Goal: Obtain resource: Obtain resource

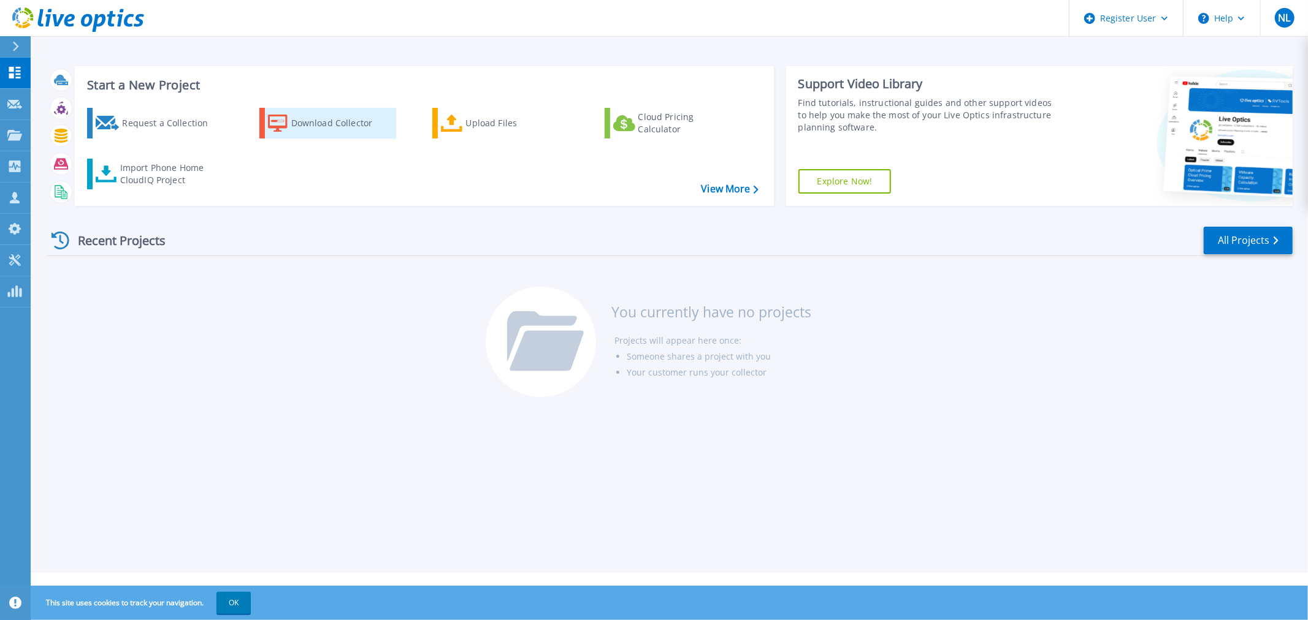
click at [310, 123] on div "Download Collector" at bounding box center [340, 123] width 98 height 25
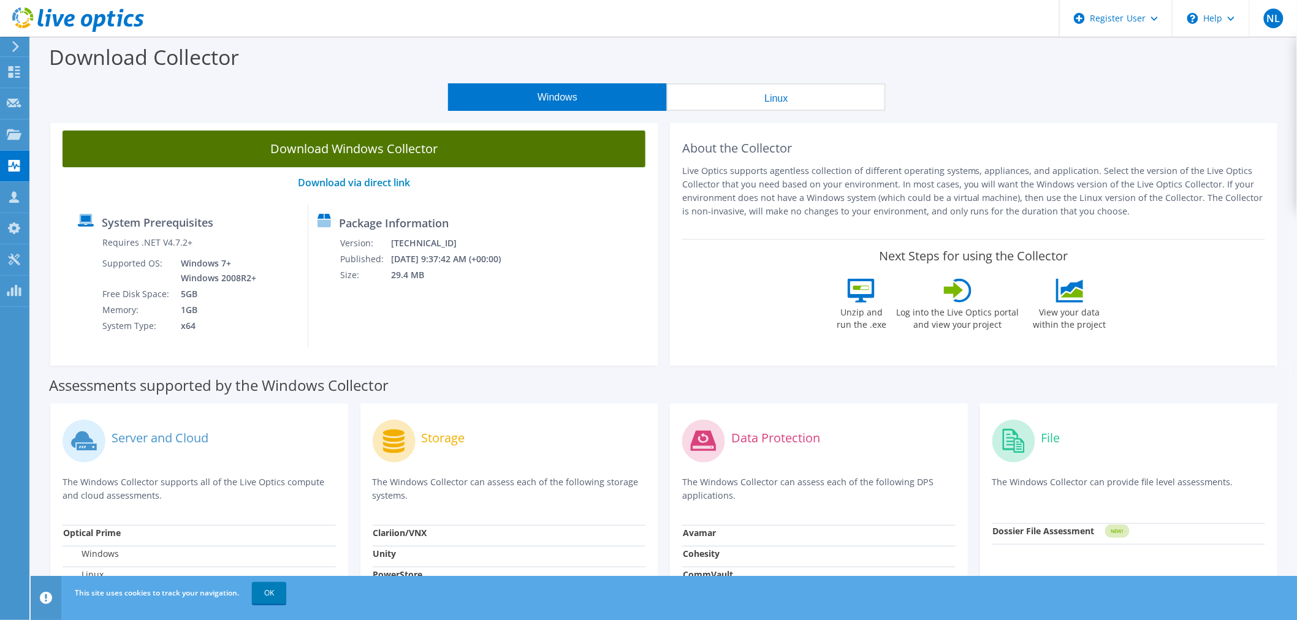
click at [476, 142] on link "Download Windows Collector" at bounding box center [354, 149] width 583 height 37
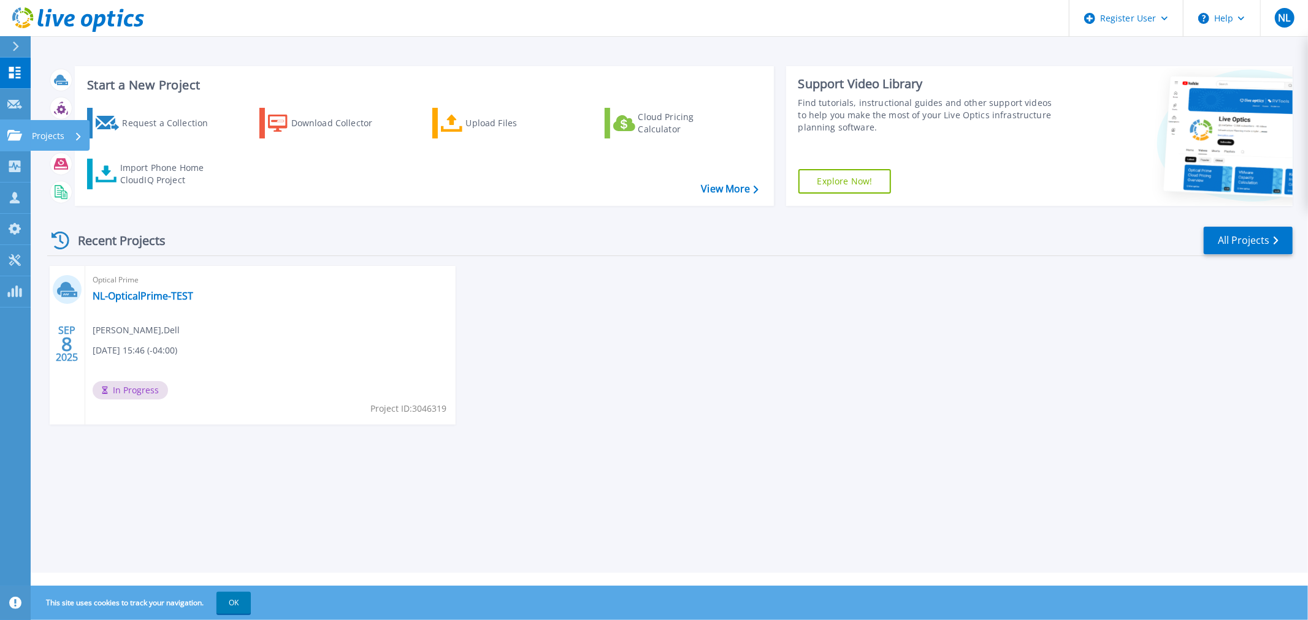
click at [13, 127] on link "Projects Projects" at bounding box center [15, 135] width 31 height 31
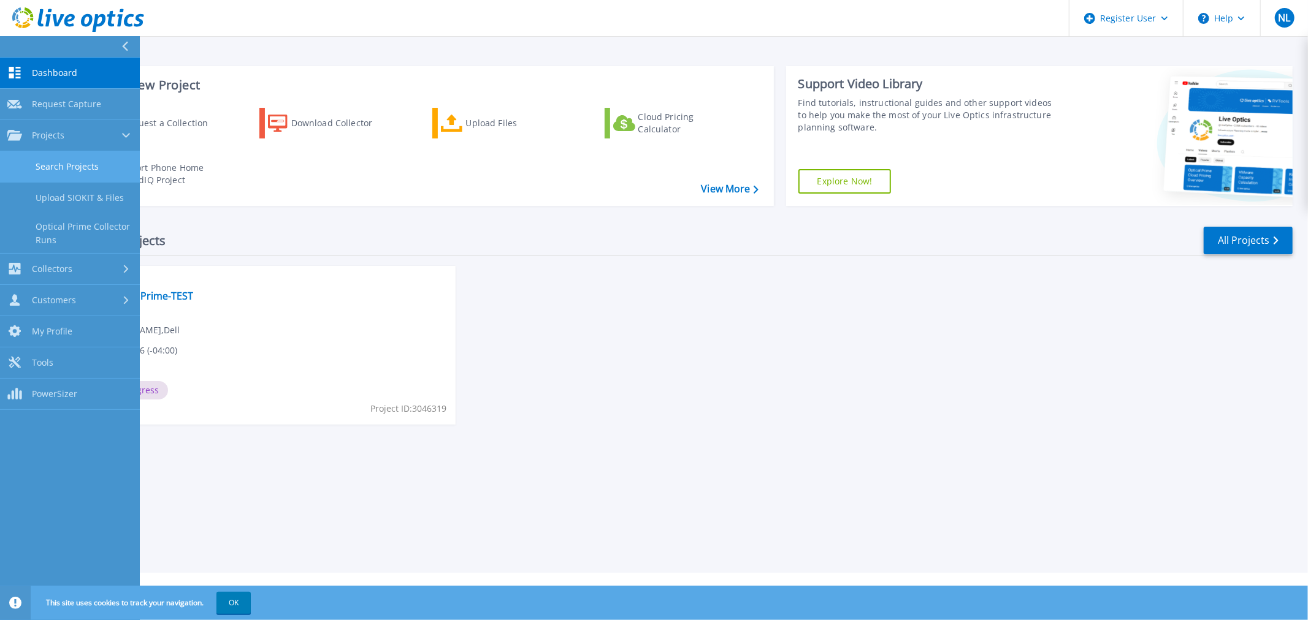
click at [70, 170] on link "Search Projects" at bounding box center [70, 166] width 140 height 31
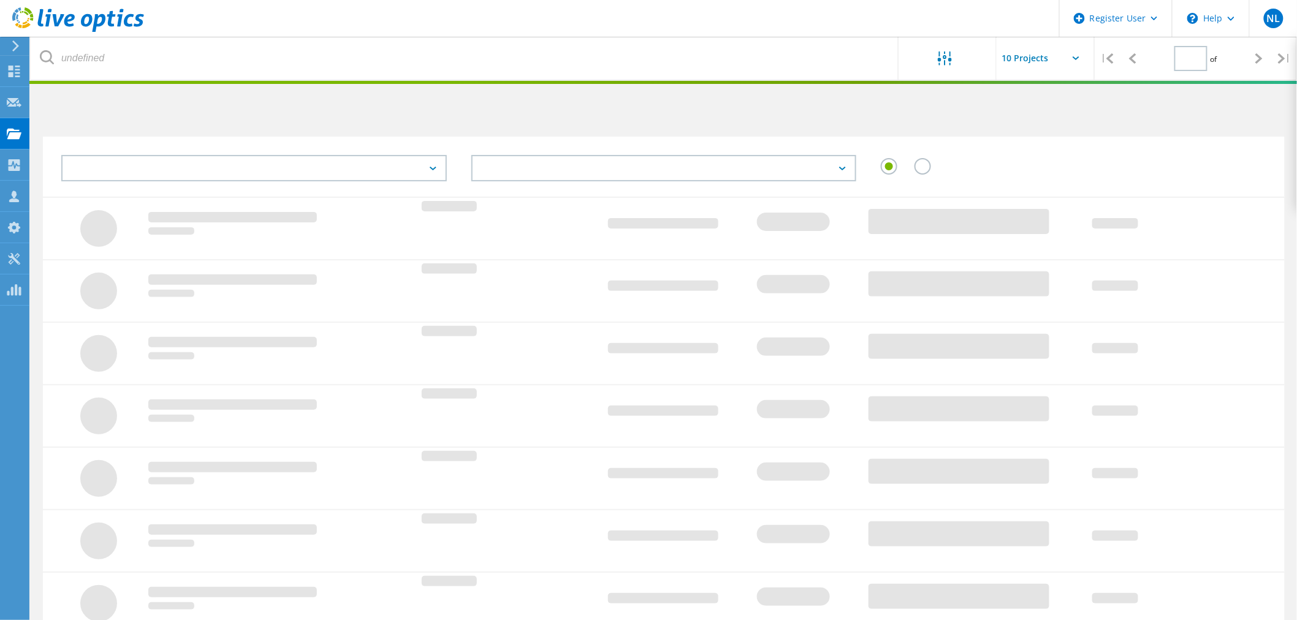
type input "1"
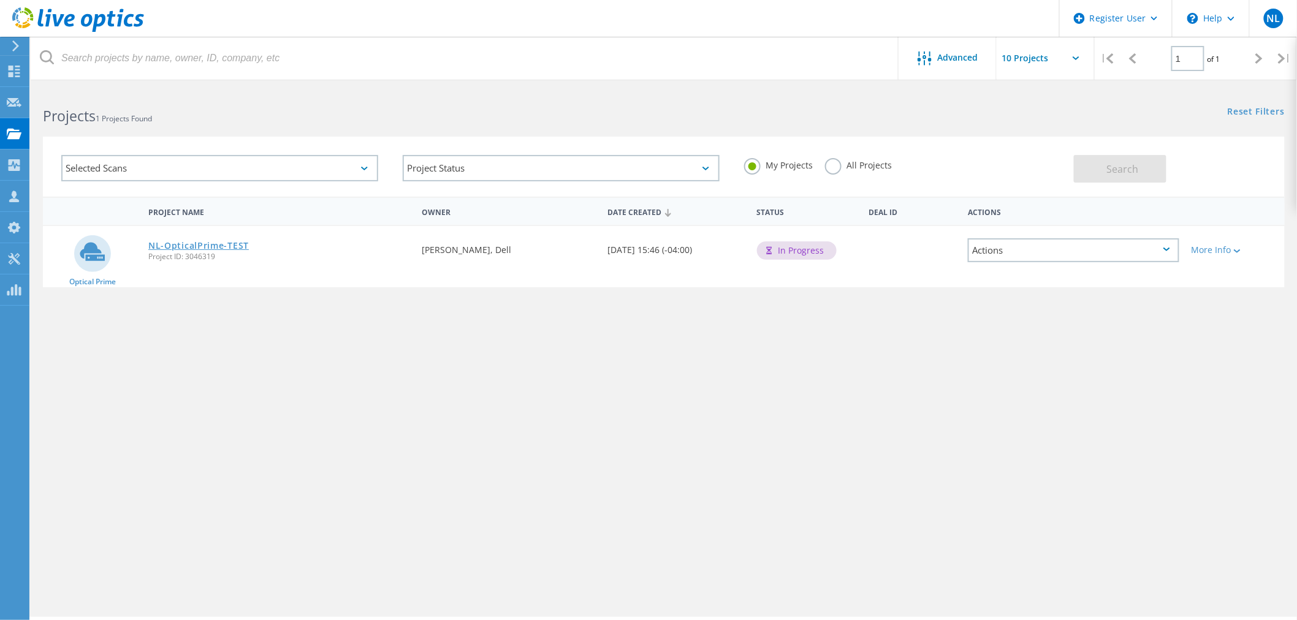
click at [242, 243] on link "NL-OpticalPrime-TEST" at bounding box center [198, 246] width 101 height 9
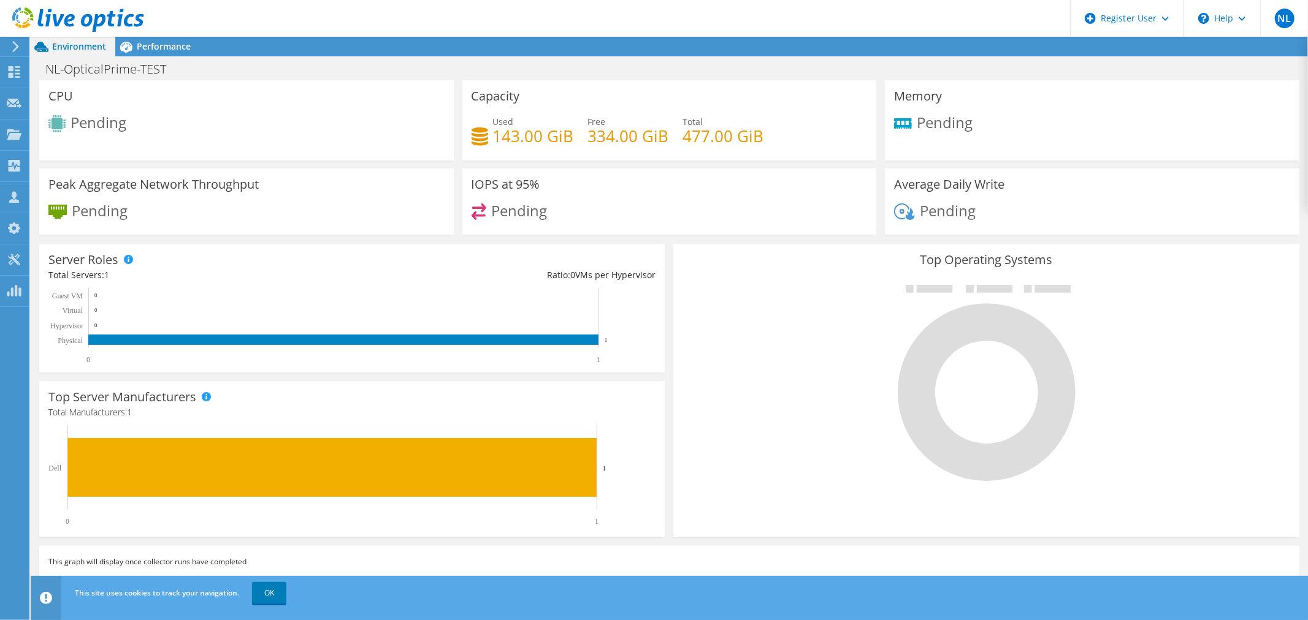
scroll to position [204, 0]
click at [166, 51] on span "Performance" at bounding box center [164, 46] width 54 height 12
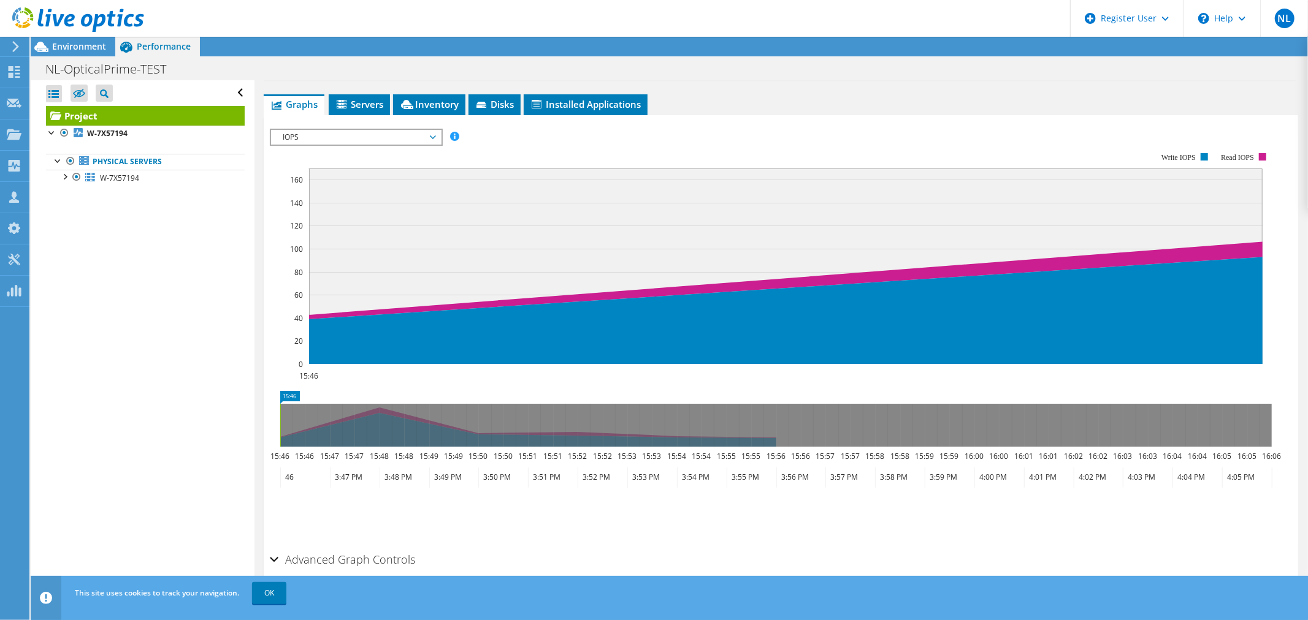
click at [403, 137] on span "IOPS" at bounding box center [356, 137] width 158 height 15
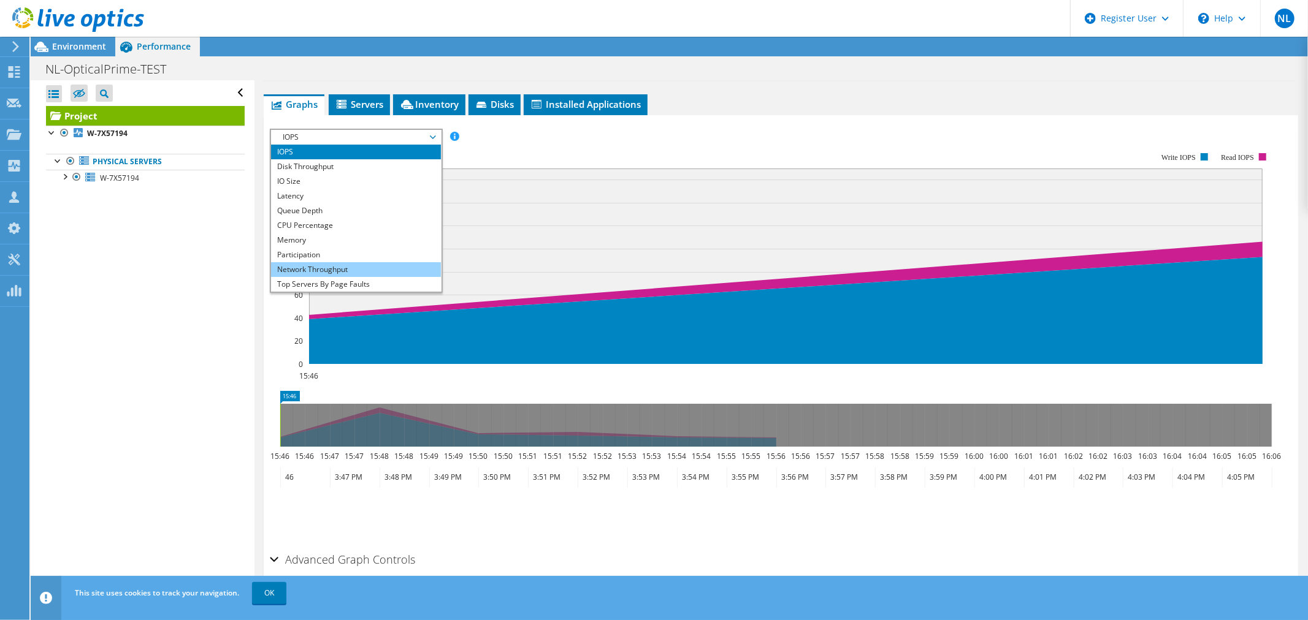
click at [356, 267] on li "Network Throughput" at bounding box center [356, 269] width 170 height 15
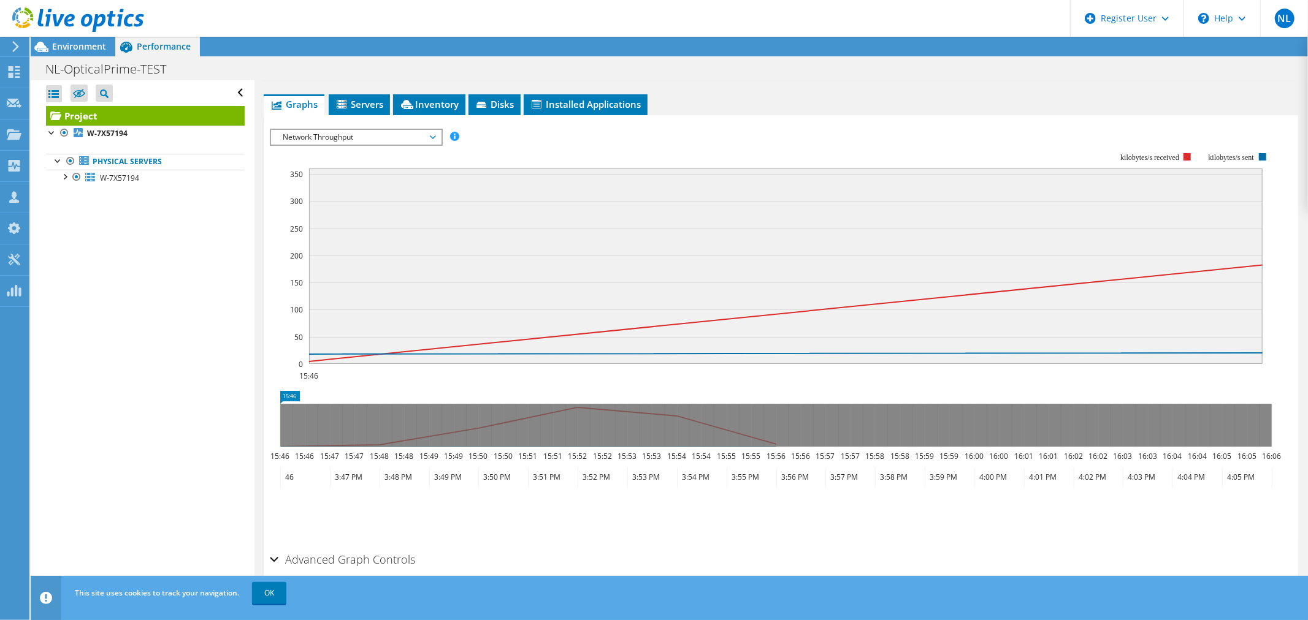
click at [408, 133] on span "Network Throughput" at bounding box center [356, 137] width 158 height 15
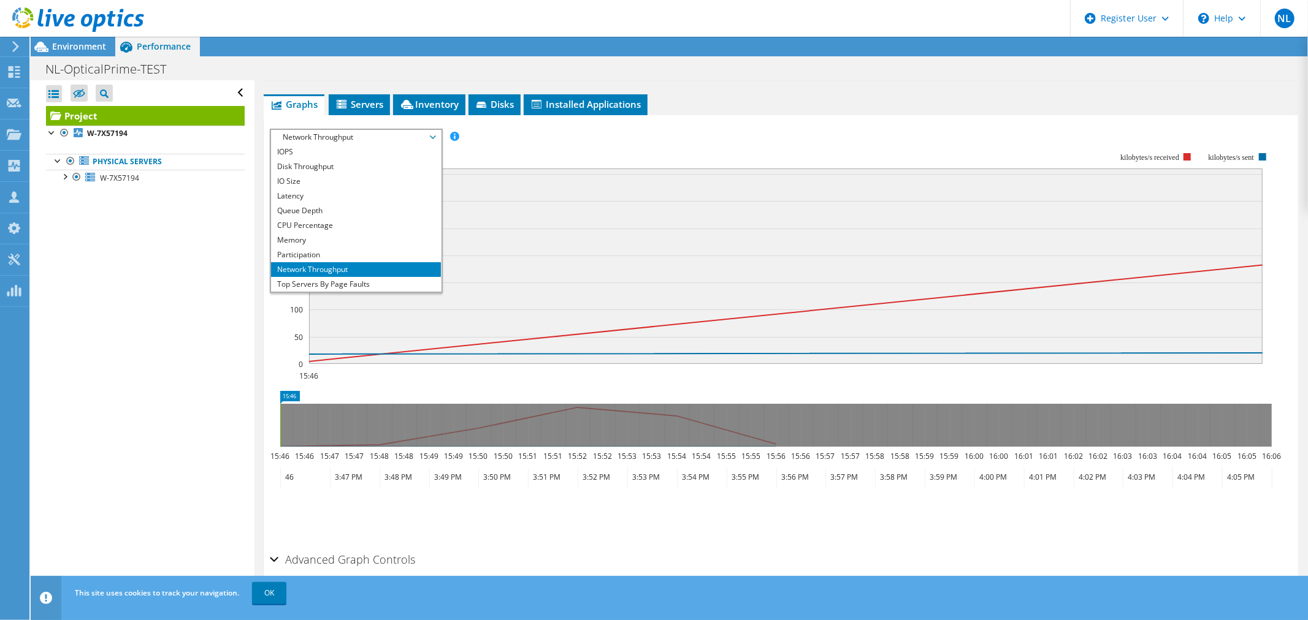
click at [403, 135] on span "Network Throughput" at bounding box center [356, 137] width 158 height 15
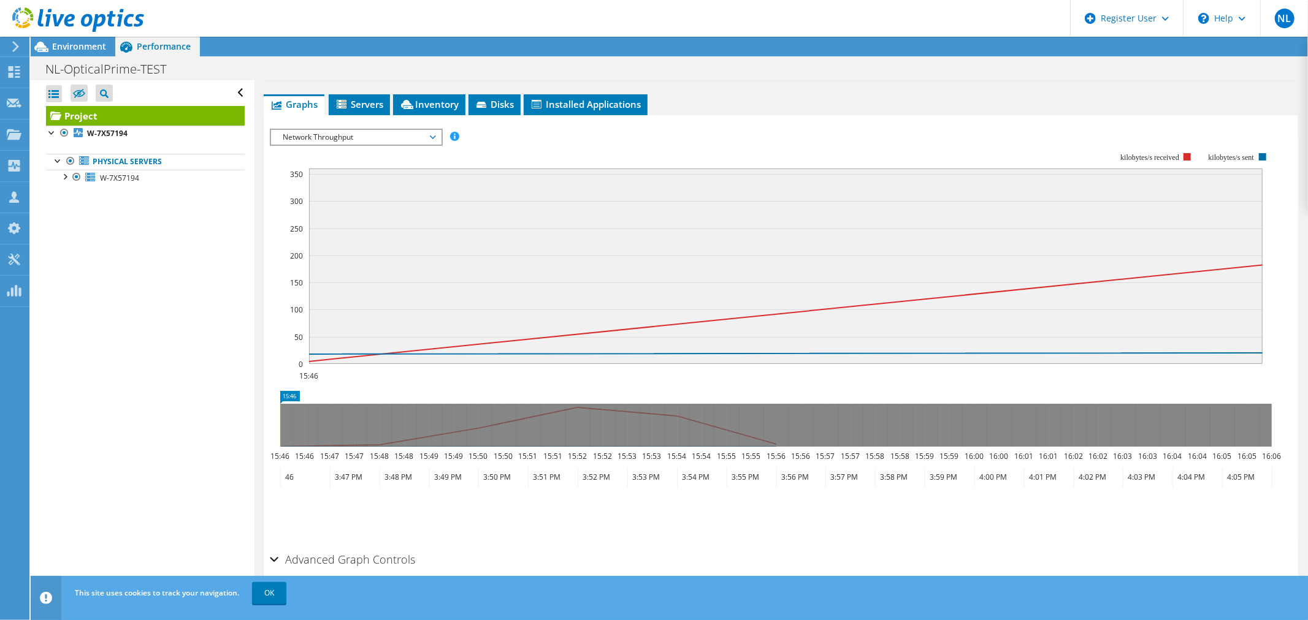
click at [405, 136] on span "Network Throughput" at bounding box center [356, 137] width 158 height 15
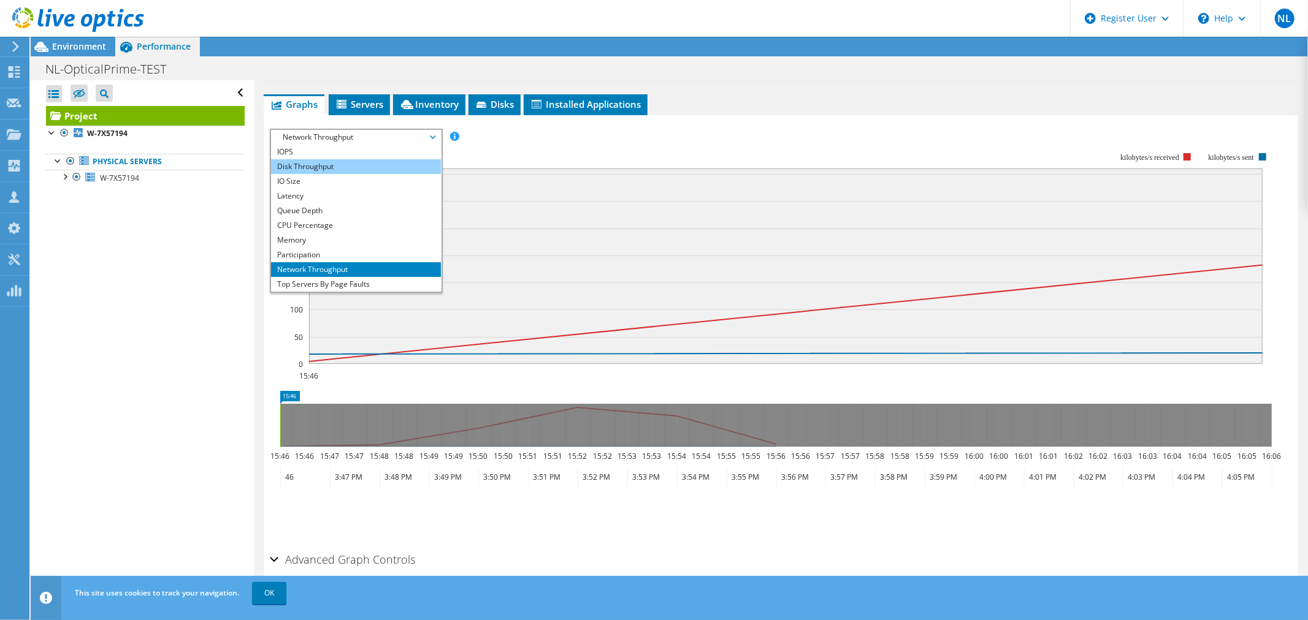
click at [397, 159] on li "Disk Throughput" at bounding box center [356, 166] width 170 height 15
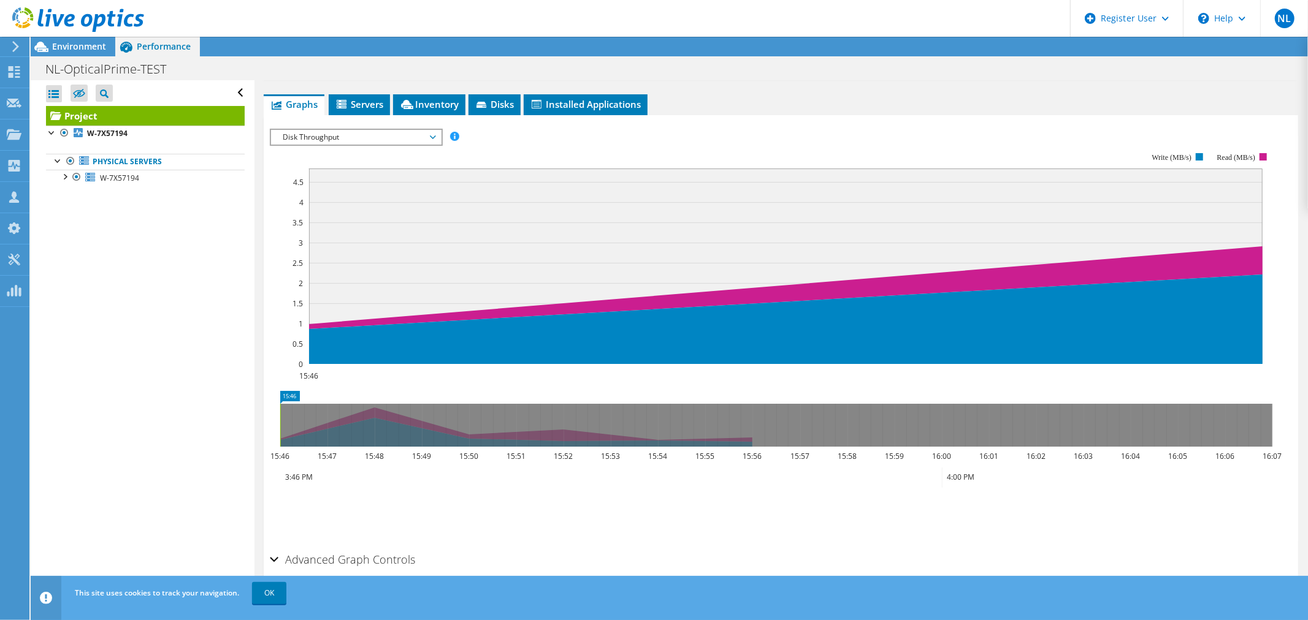
click at [398, 132] on span "Disk Throughput" at bounding box center [356, 137] width 158 height 15
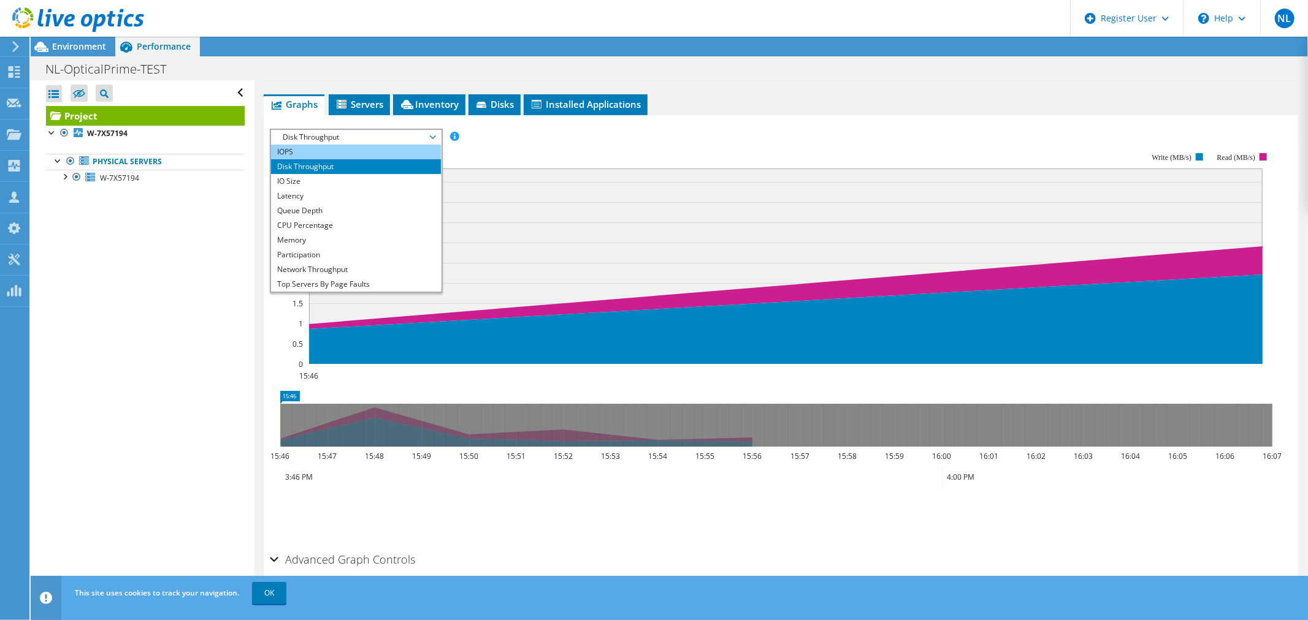
click at [391, 148] on li "IOPS" at bounding box center [356, 152] width 170 height 15
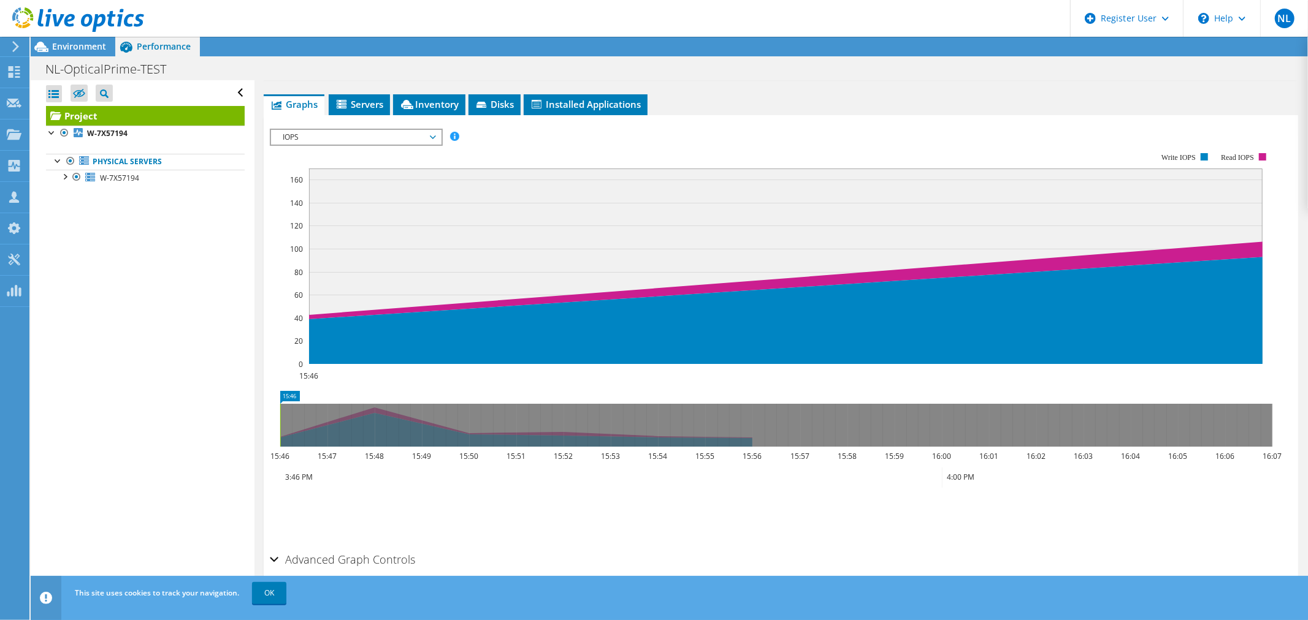
click at [509, 156] on rect at bounding box center [771, 258] width 1003 height 245
click at [371, 109] on li "Servers" at bounding box center [359, 104] width 61 height 21
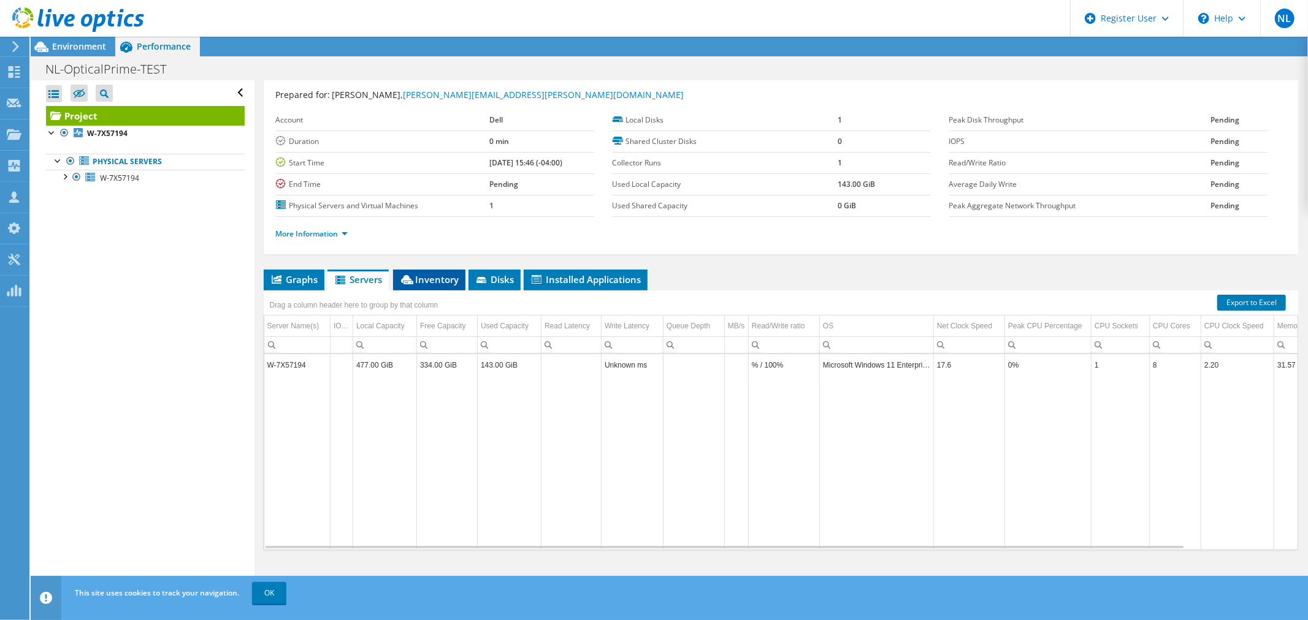
click at [446, 273] on span "Inventory" at bounding box center [429, 279] width 60 height 12
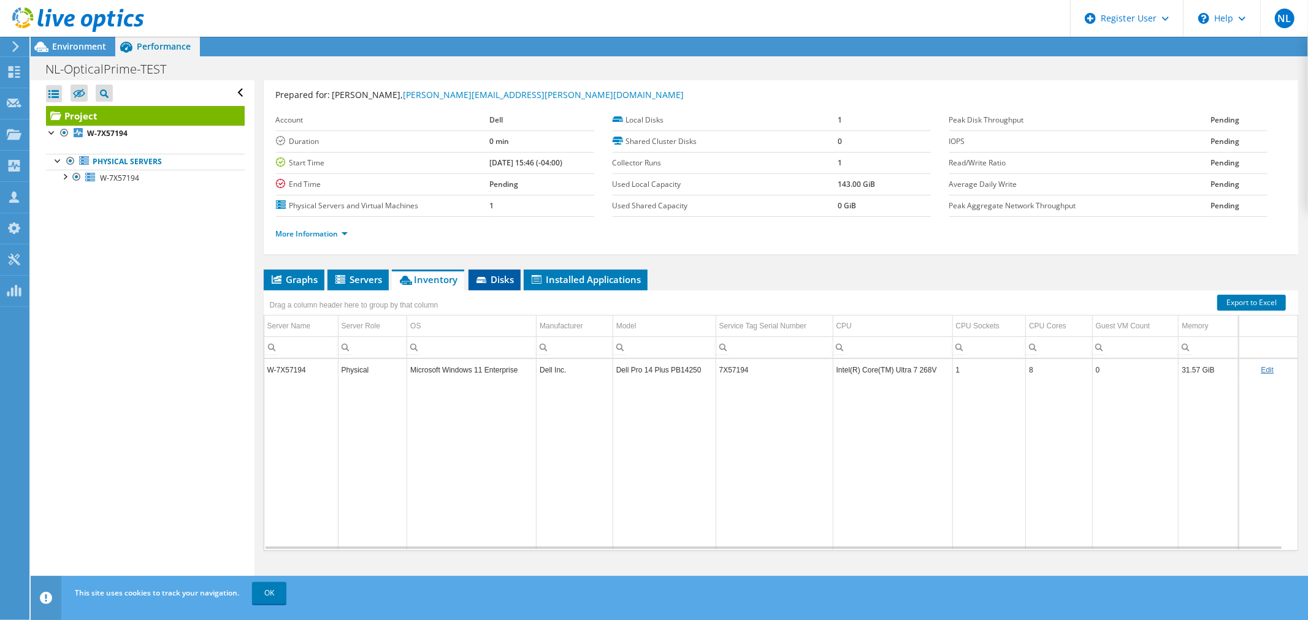
click at [498, 276] on span "Disks" at bounding box center [494, 279] width 40 height 12
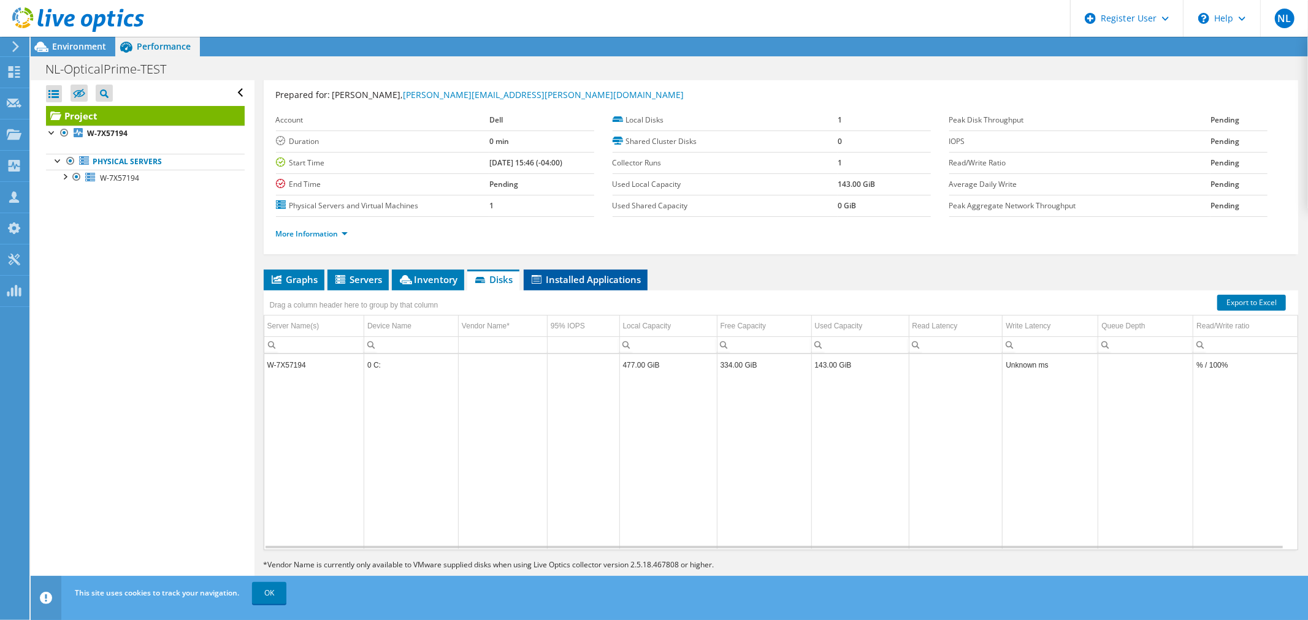
click at [592, 278] on span "Installed Applications" at bounding box center [586, 279] width 112 height 12
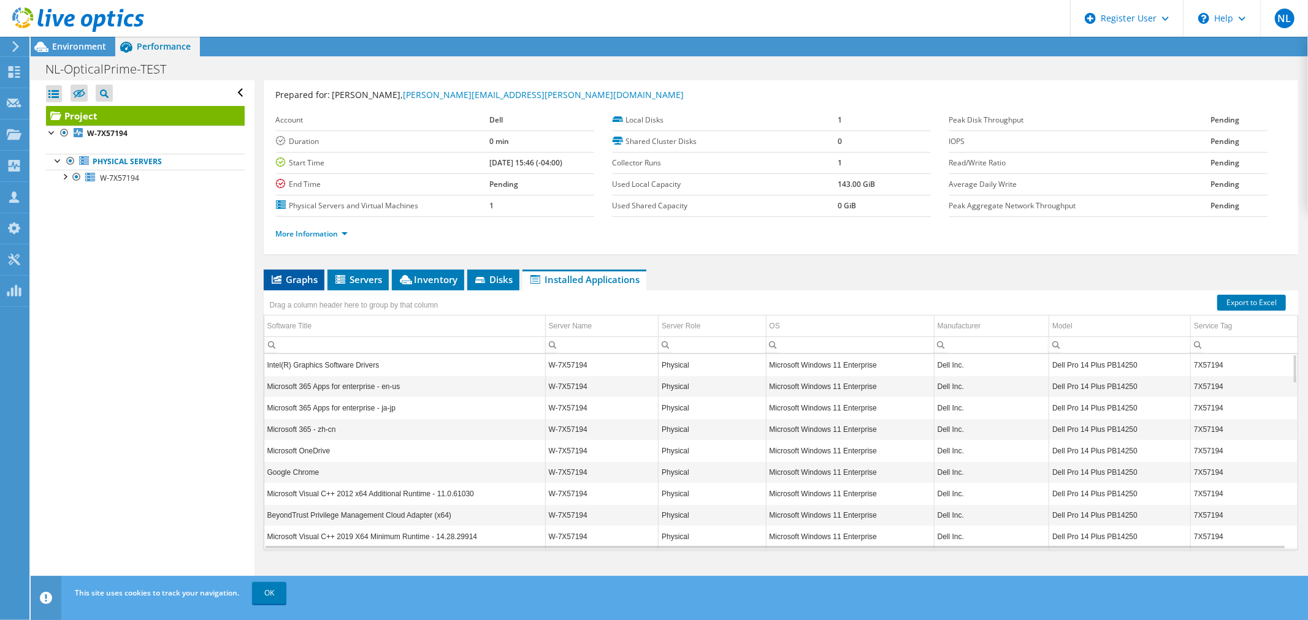
click at [284, 273] on span "Graphs" at bounding box center [294, 279] width 48 height 12
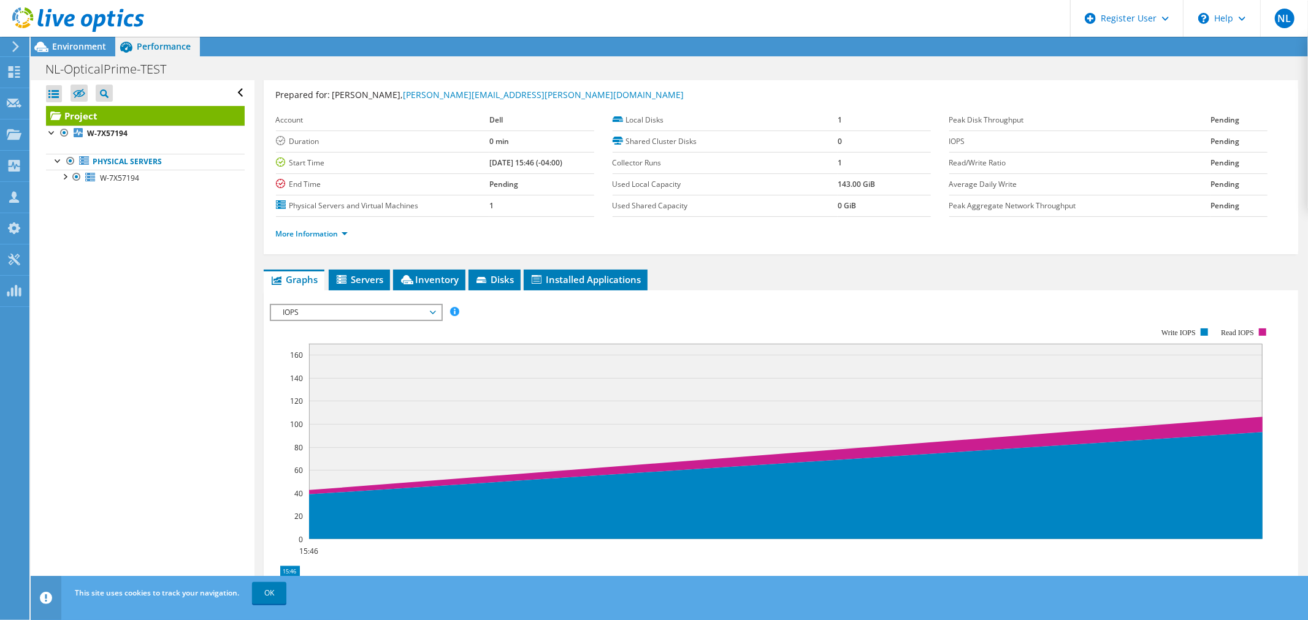
scroll to position [204, 0]
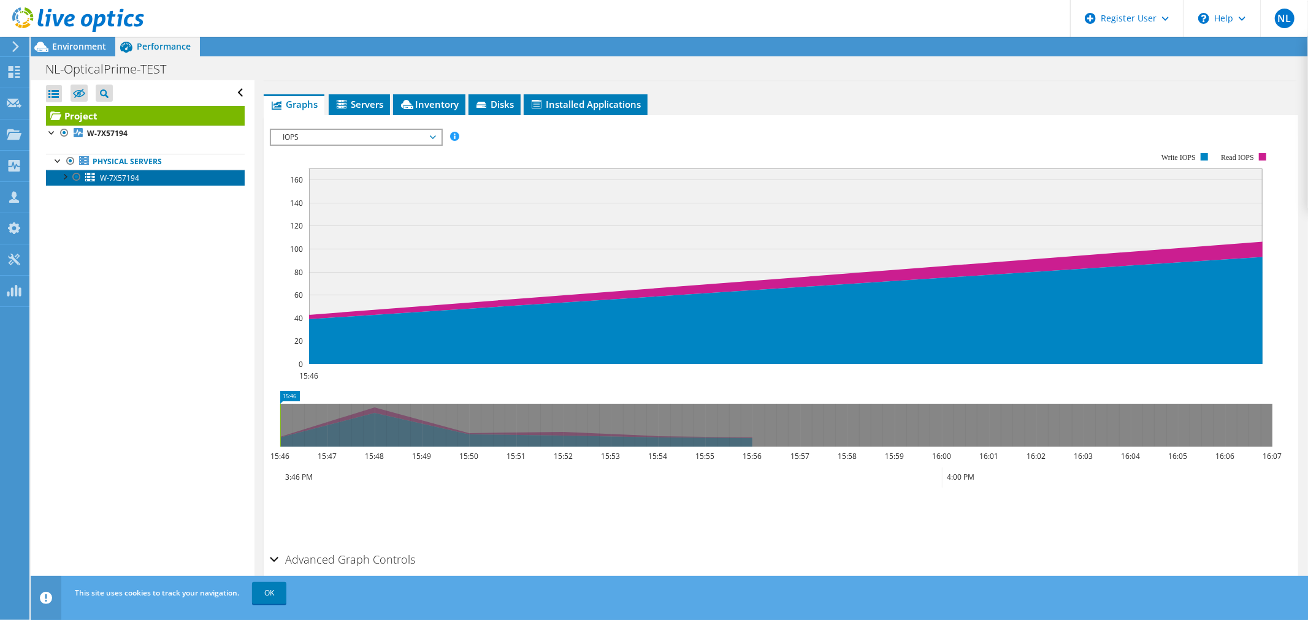
click at [118, 175] on span "W-7X57194" at bounding box center [119, 178] width 39 height 10
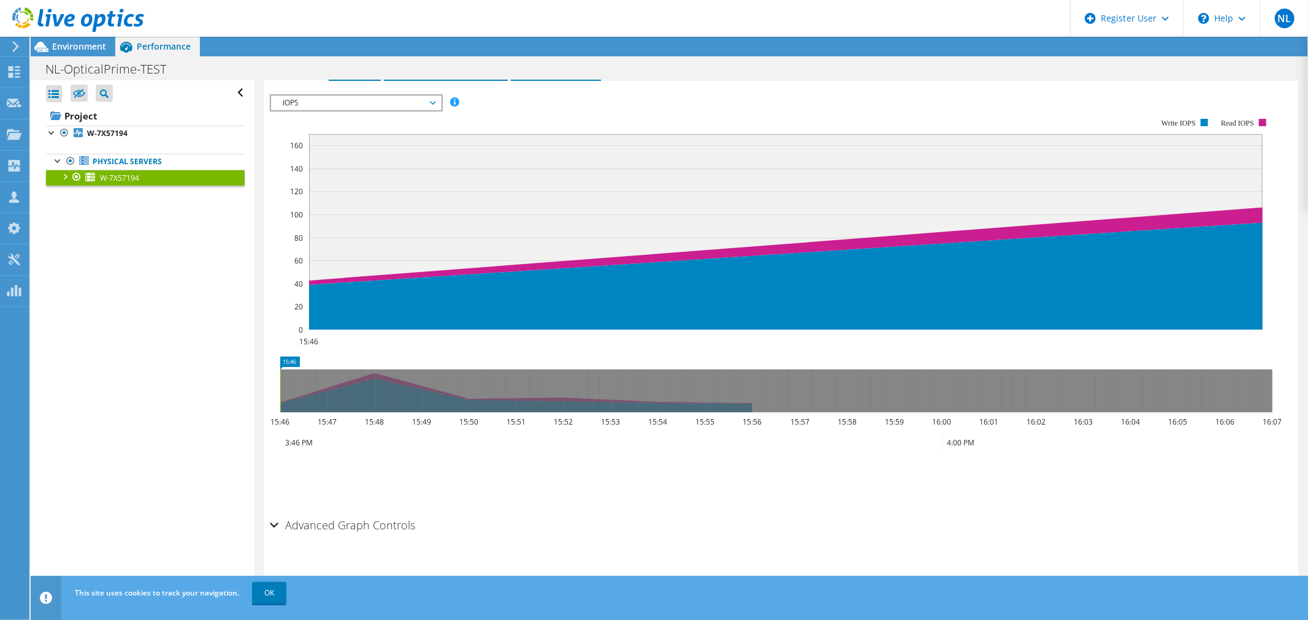
scroll to position [170, 0]
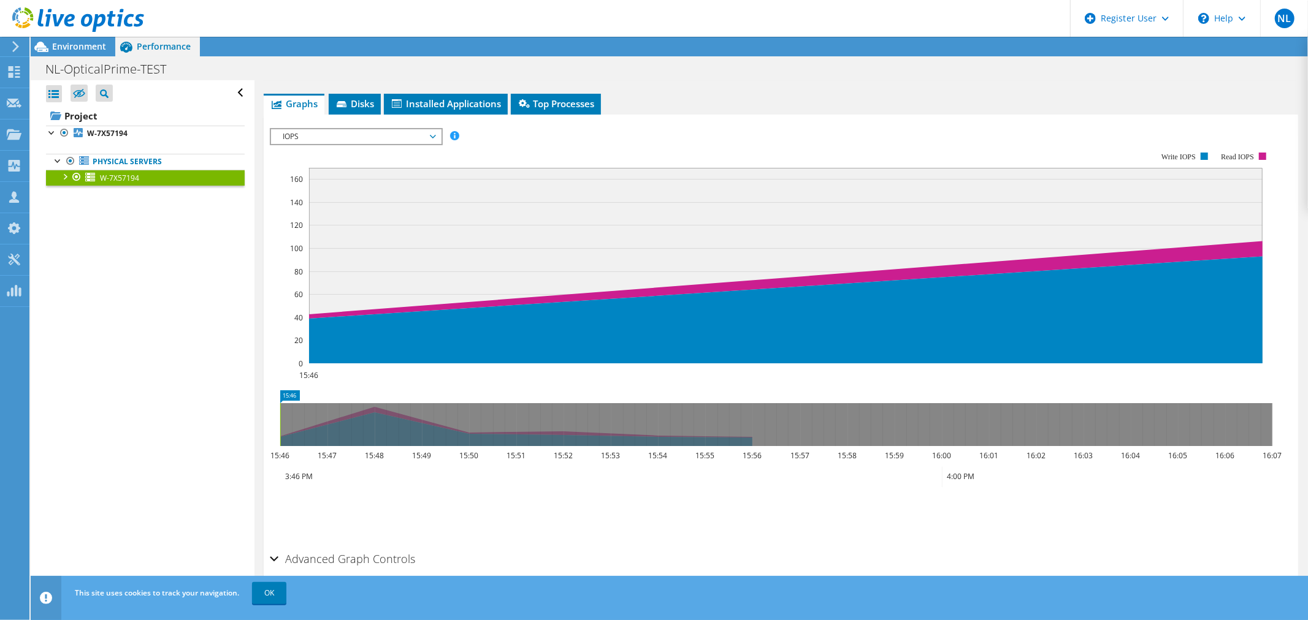
click at [143, 244] on div "Open All Close All Hide Excluded Nodes Project Tree Filter" at bounding box center [142, 338] width 223 height 516
click at [50, 50] on icon at bounding box center [41, 46] width 21 height 21
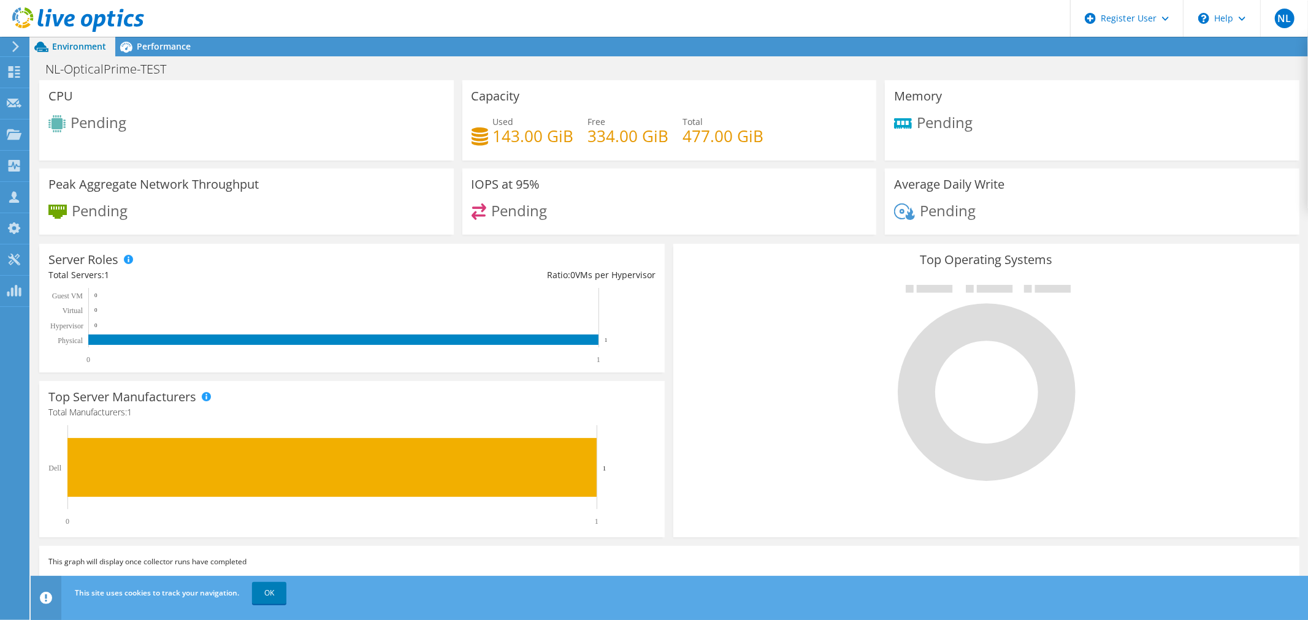
click at [13, 48] on icon at bounding box center [15, 46] width 9 height 11
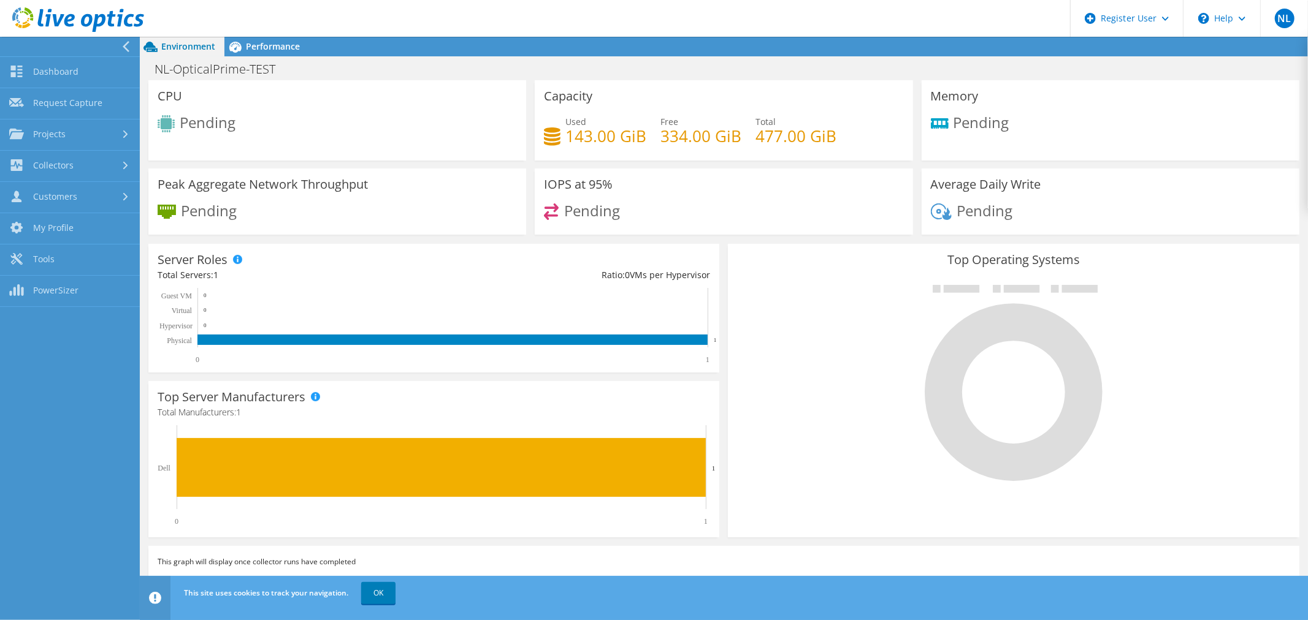
click at [130, 41] on icon at bounding box center [125, 46] width 9 height 11
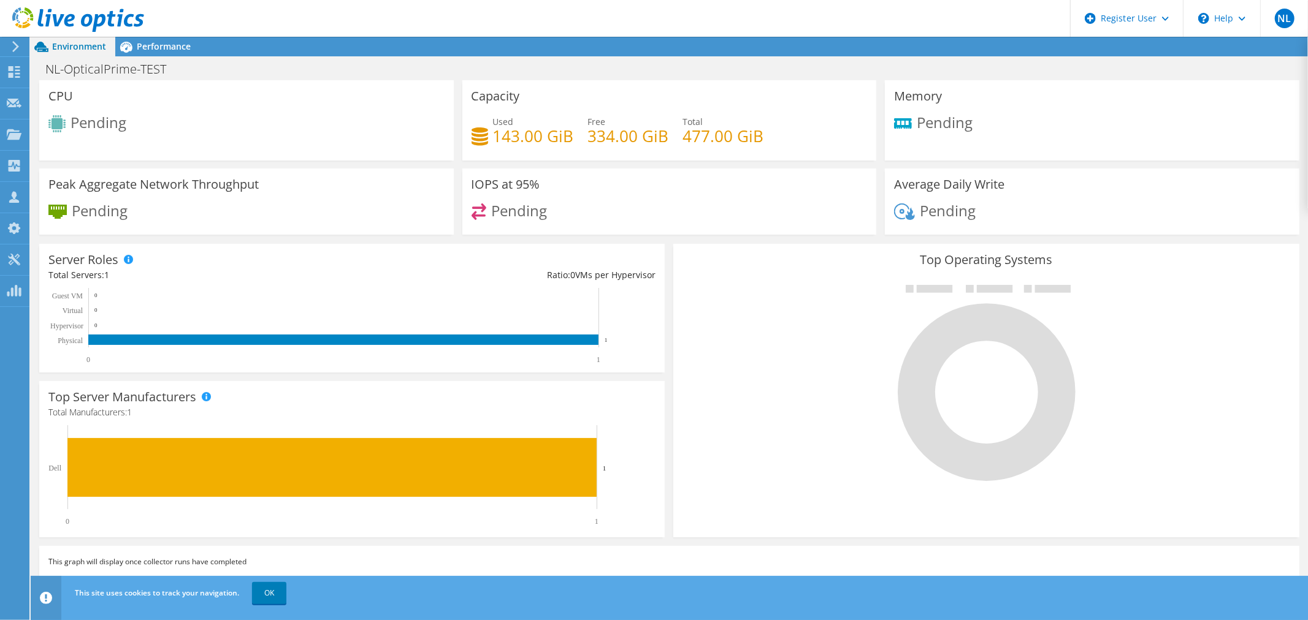
click at [139, 40] on div at bounding box center [72, 20] width 144 height 41
click at [176, 46] on span "Performance" at bounding box center [164, 46] width 54 height 12
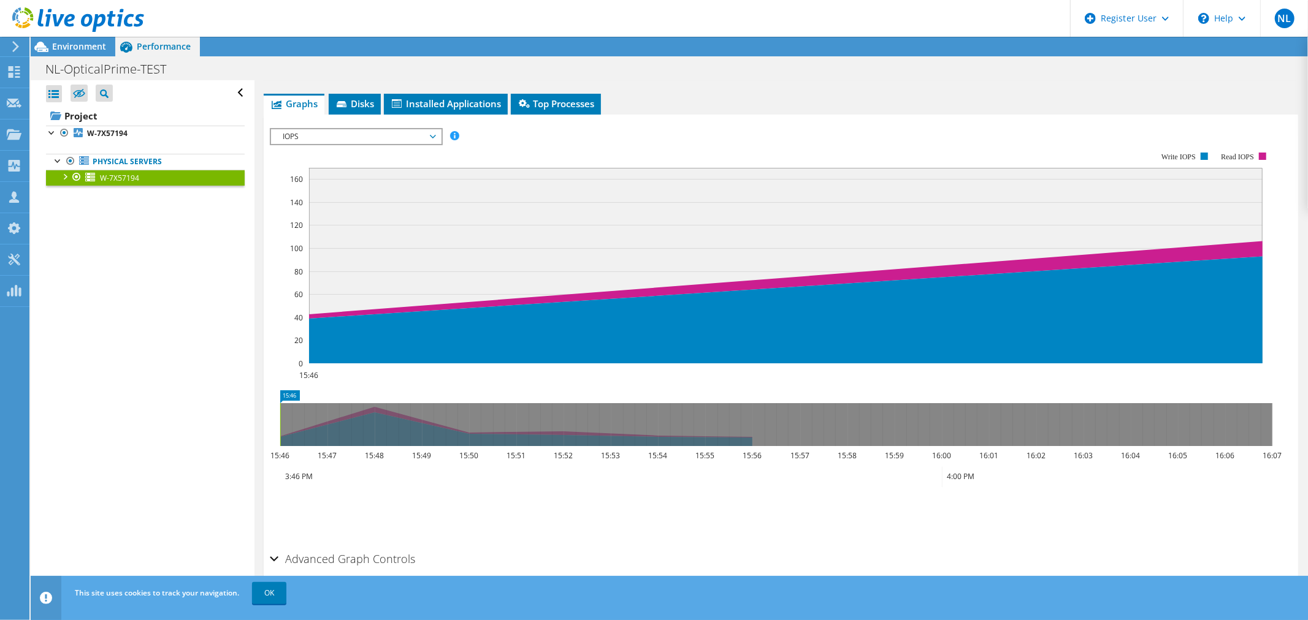
click at [319, 135] on span "IOPS" at bounding box center [356, 136] width 158 height 15
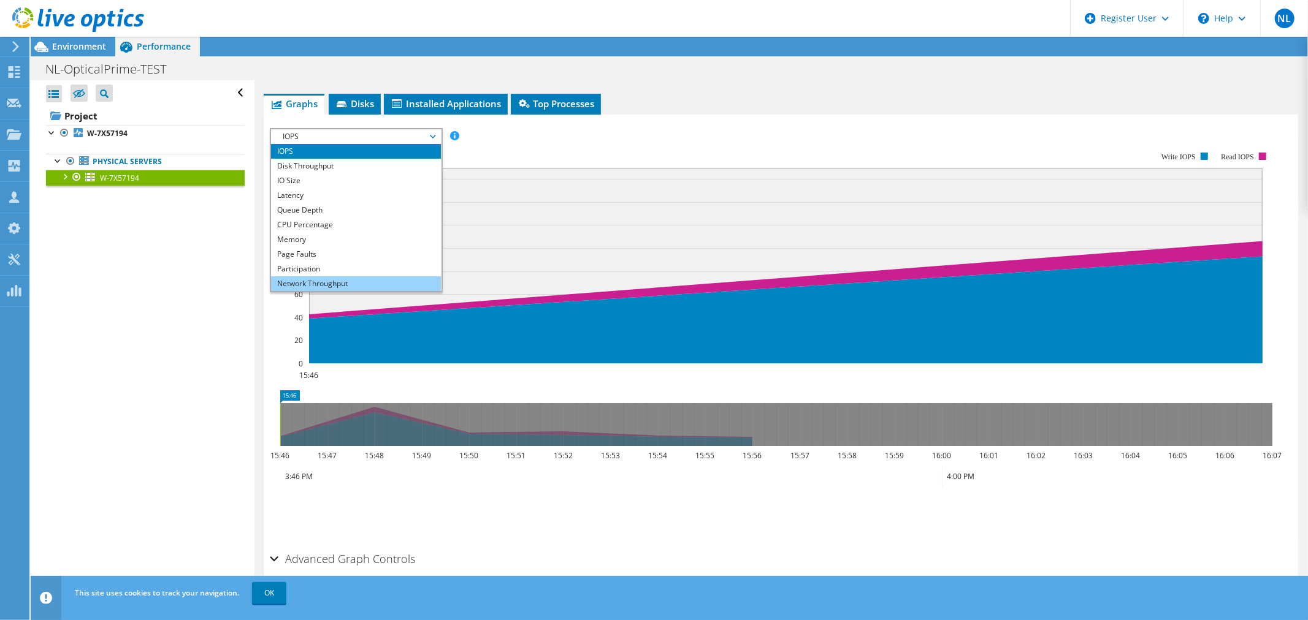
click at [321, 279] on li "Network Throughput" at bounding box center [356, 283] width 170 height 15
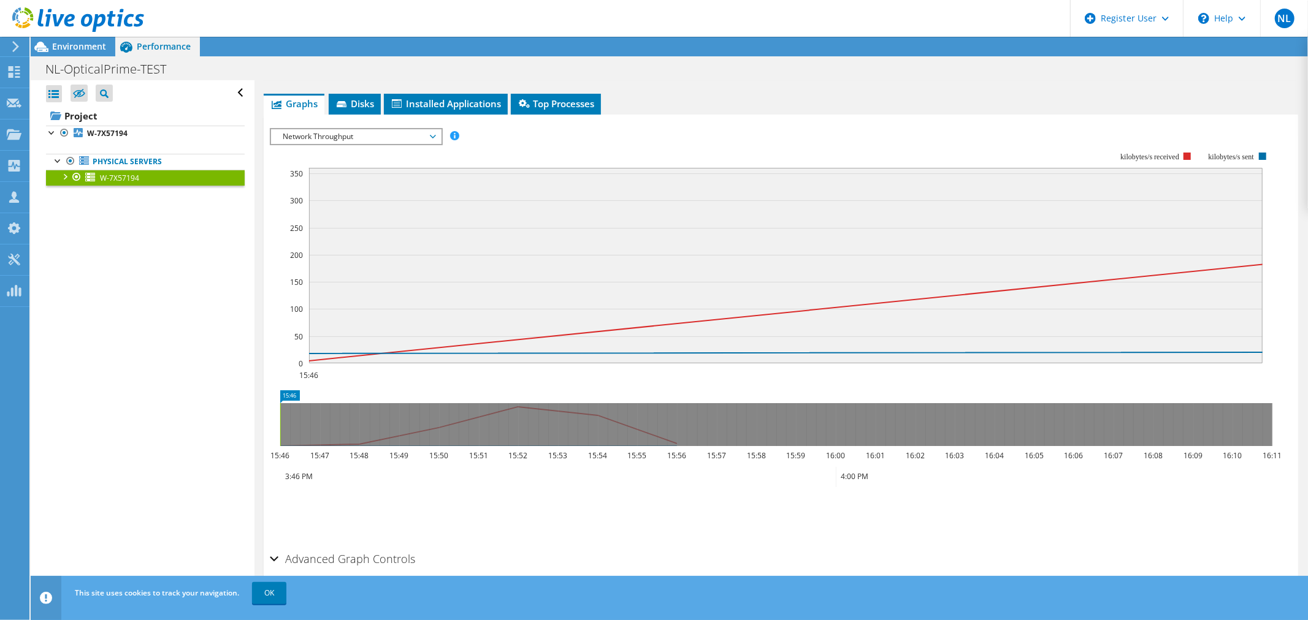
click at [526, 406] on icon at bounding box center [776, 424] width 992 height 43
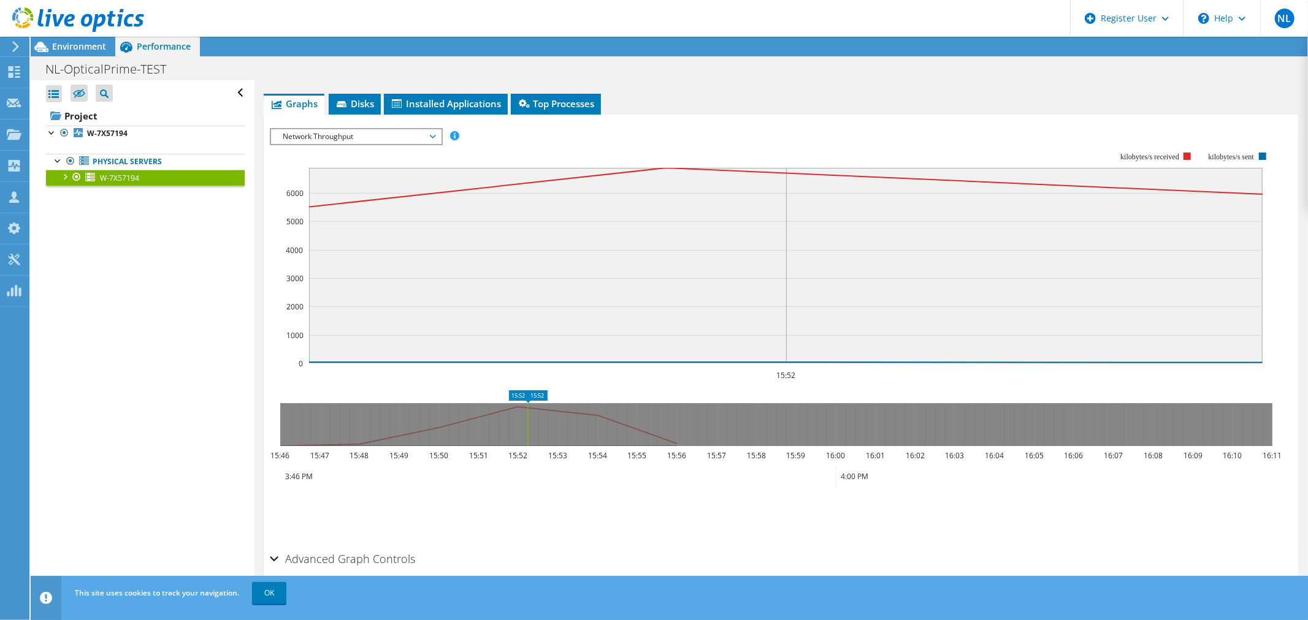
click at [647, 451] on icon "15:52 15:52 15:46 15:47 15:48 15:49 15:50 15:51 15:52 15:53 15:54 15:55 15:56 1…" at bounding box center [776, 439] width 1012 height 98
click at [436, 421] on icon at bounding box center [776, 424] width 992 height 43
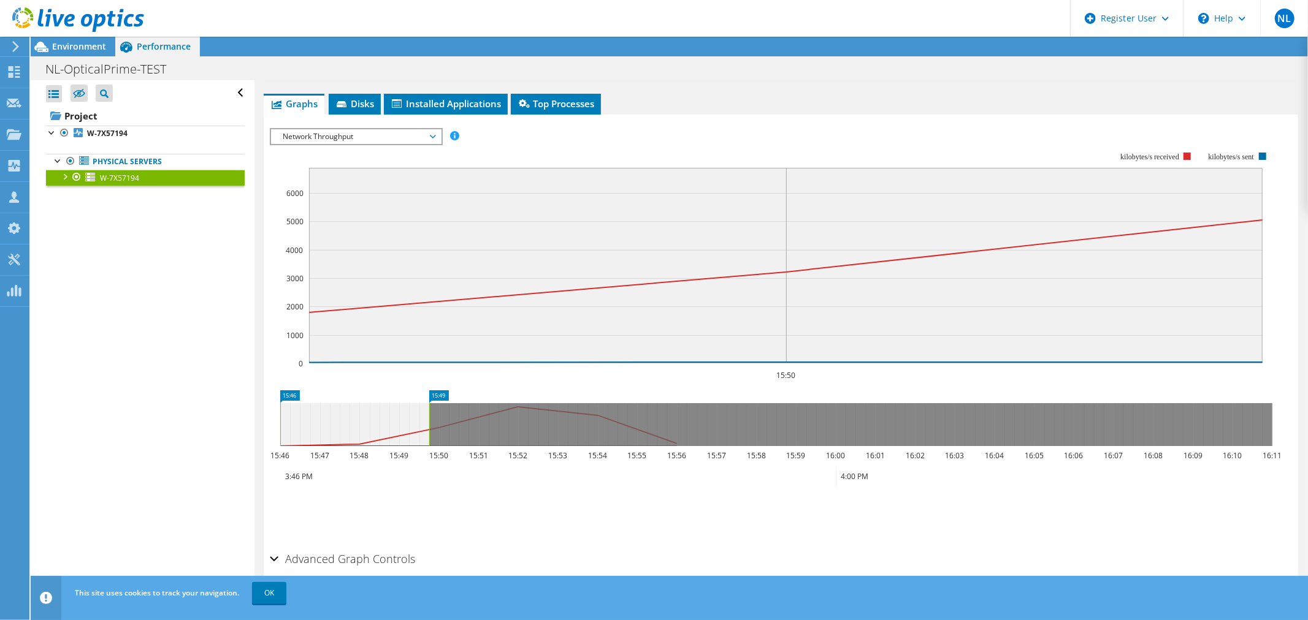
drag, startPoint x: 421, startPoint y: 423, endPoint x: 265, endPoint y: 433, distance: 155.4
click at [265, 433] on section "IOPS Disk Throughput IO Size Latency Queue Depth CPU Percentage Memory Page Fau…" at bounding box center [781, 362] width 1034 height 495
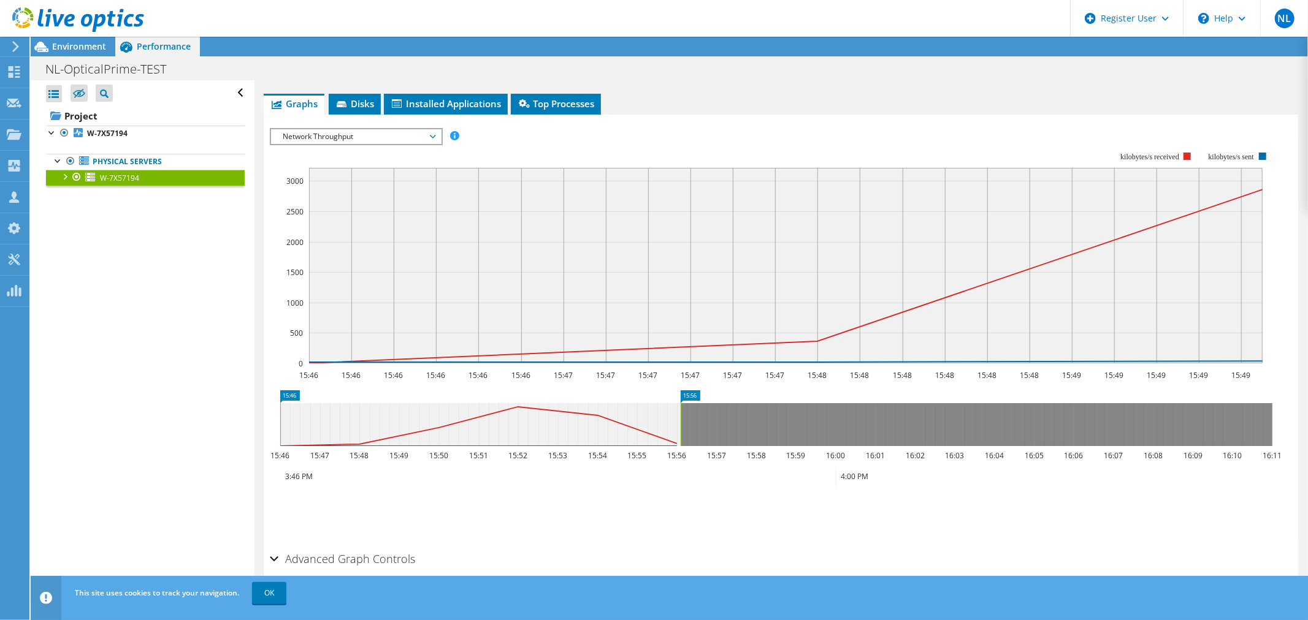
drag, startPoint x: 427, startPoint y: 426, endPoint x: 679, endPoint y: 446, distance: 252.1
click at [679, 446] on icon "15:46 15:56 15:46 15:47 15:48 15:49 15:50 15:51 15:52 15:53 15:54 15:55 15:56 1…" at bounding box center [776, 439] width 1012 height 98
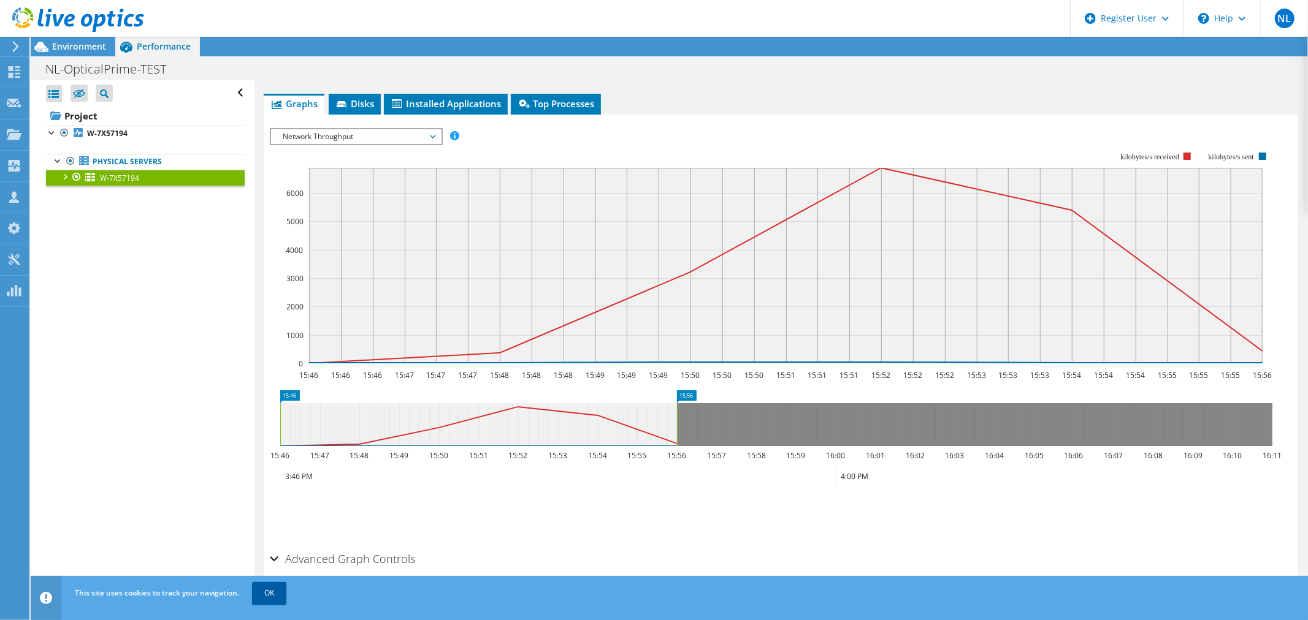
click at [262, 590] on link "OK" at bounding box center [269, 593] width 34 height 22
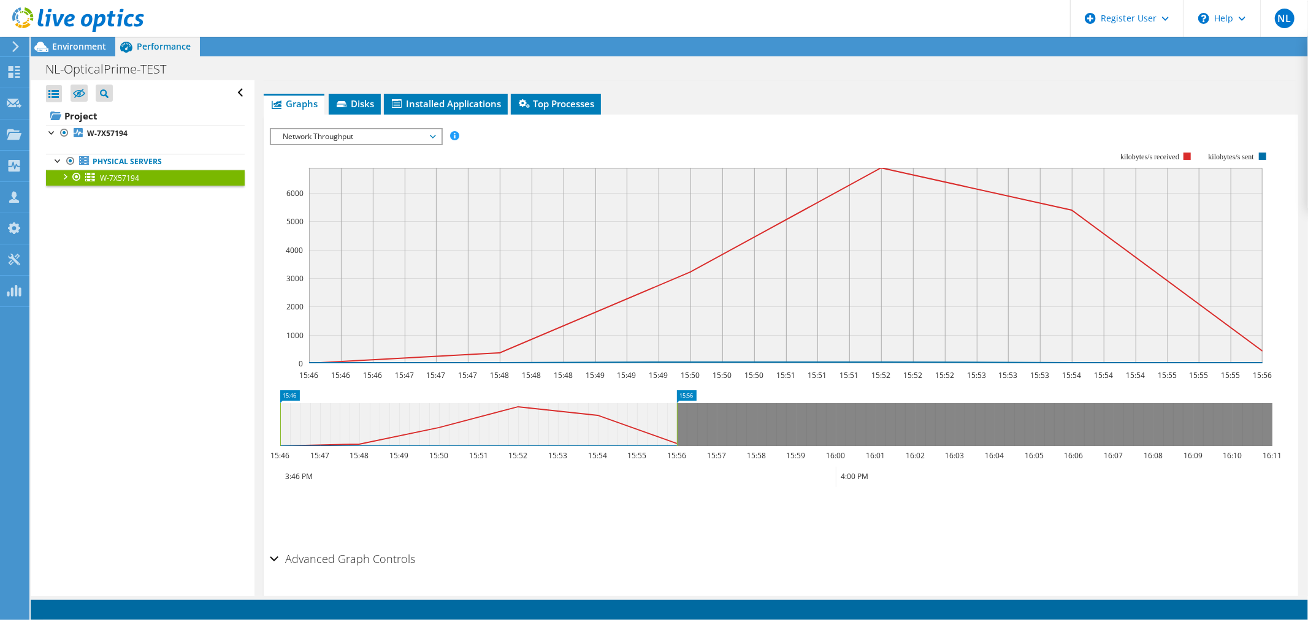
click at [403, 143] on rect at bounding box center [771, 257] width 1003 height 245
click at [408, 135] on span "Network Throughput" at bounding box center [356, 136] width 158 height 15
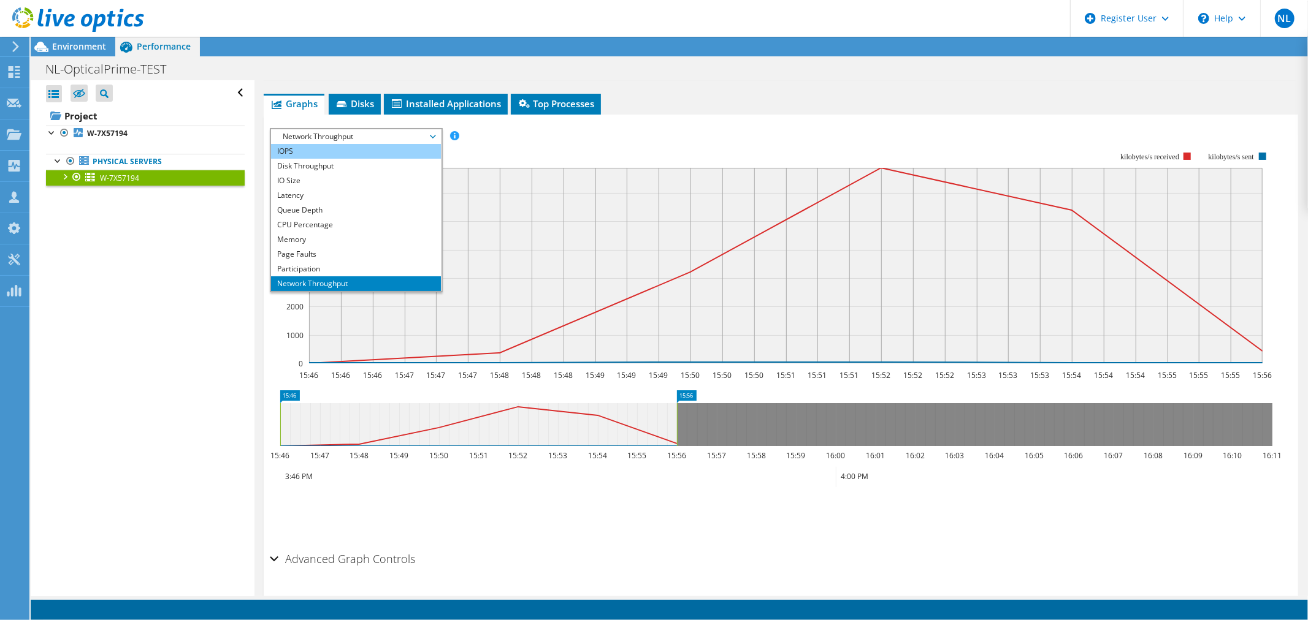
click at [403, 152] on li "IOPS" at bounding box center [356, 151] width 170 height 15
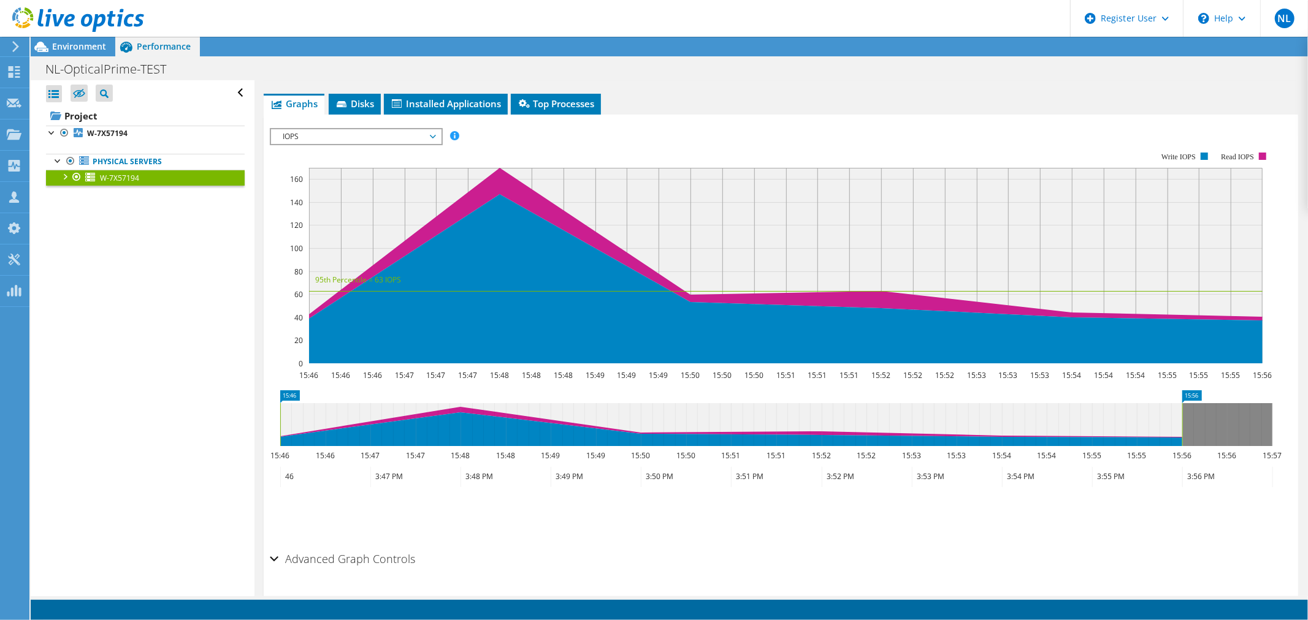
click at [413, 136] on span "IOPS" at bounding box center [356, 136] width 158 height 15
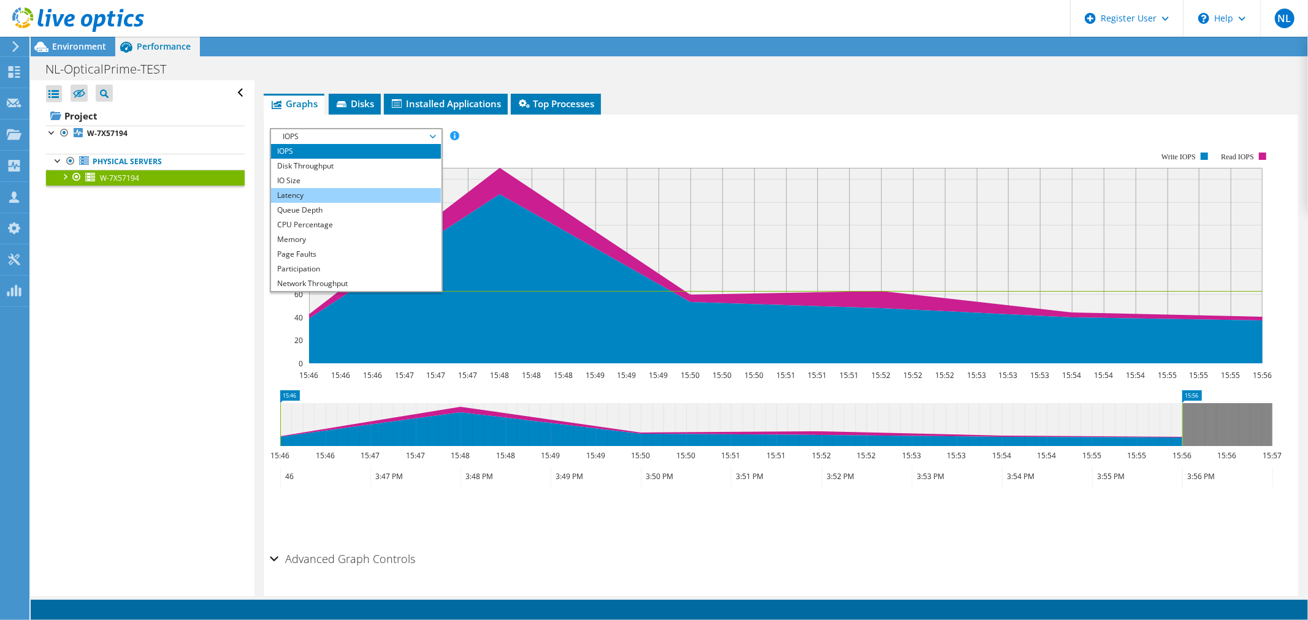
click at [394, 188] on li "Latency" at bounding box center [356, 195] width 170 height 15
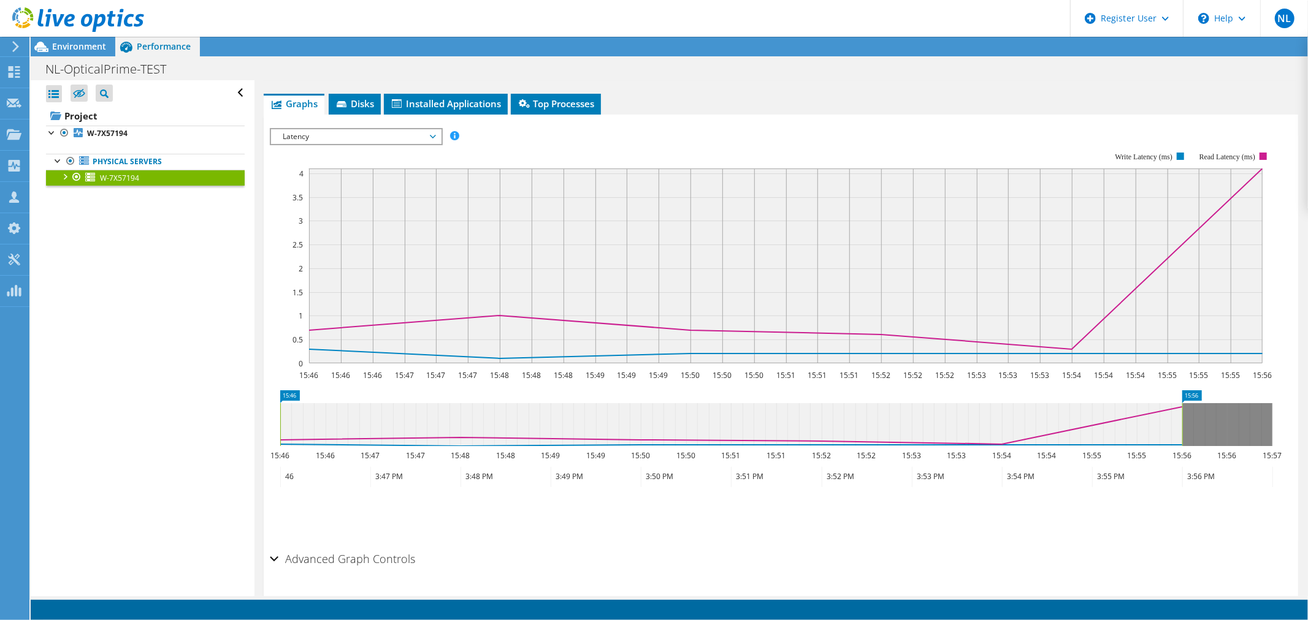
click at [431, 129] on span "Latency" at bounding box center [356, 136] width 158 height 15
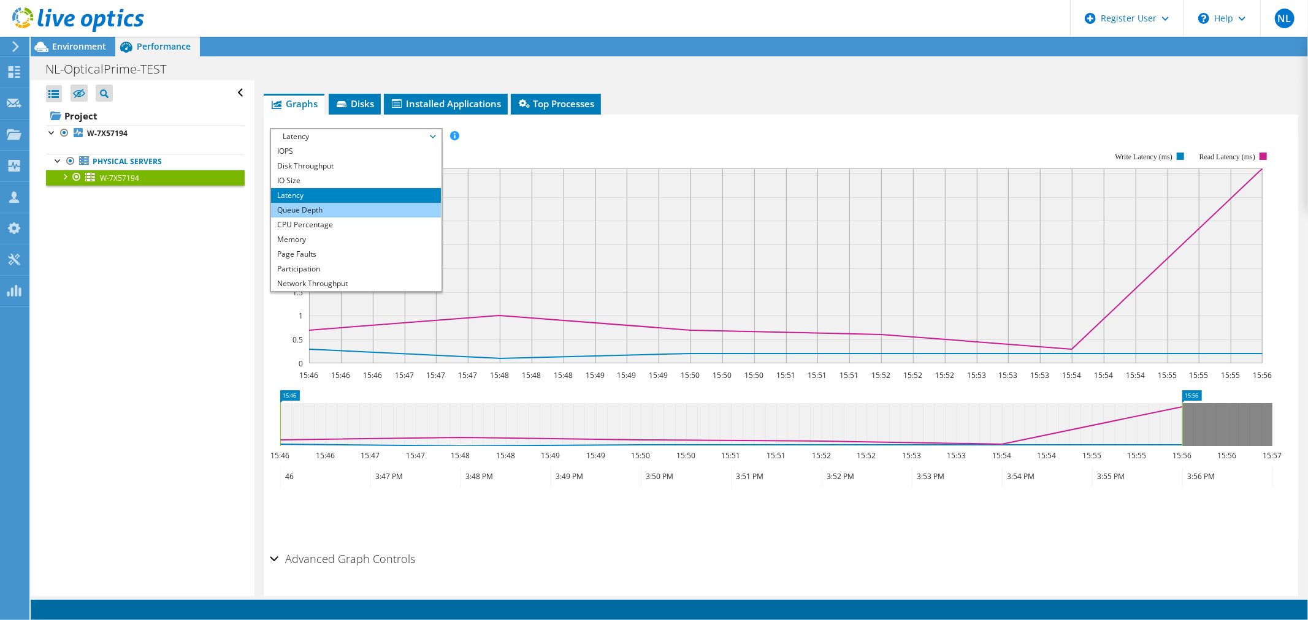
click at [379, 208] on li "Queue Depth" at bounding box center [356, 210] width 170 height 15
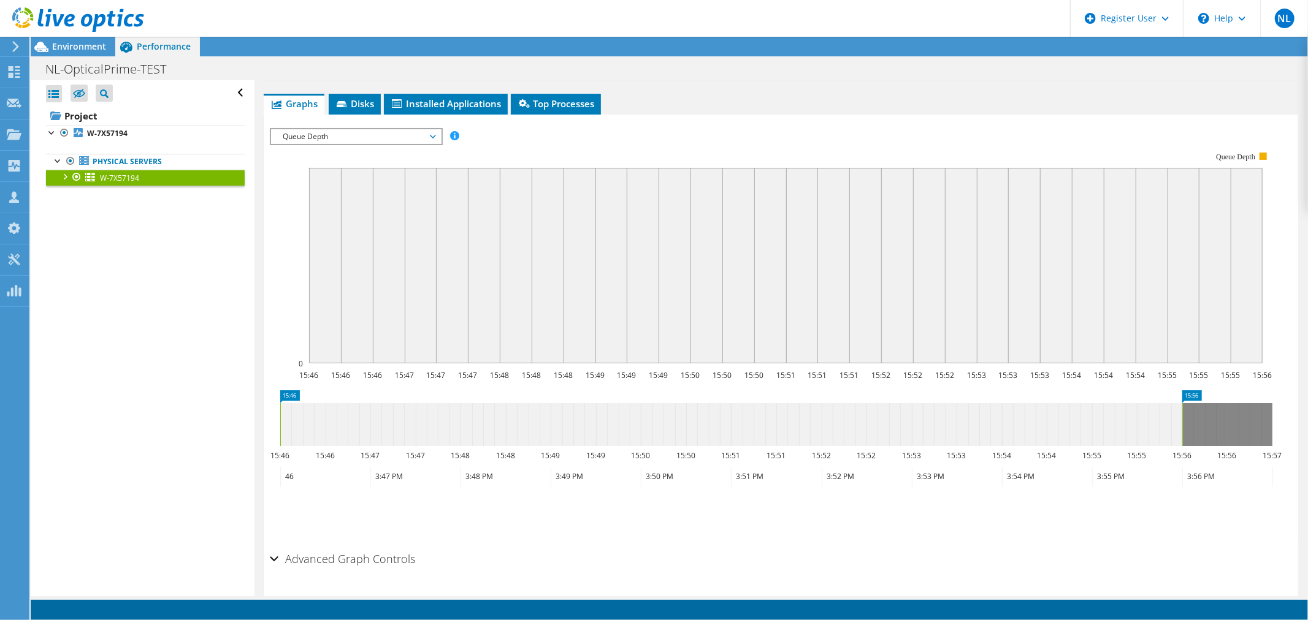
drag, startPoint x: 390, startPoint y: 137, endPoint x: 382, endPoint y: 148, distance: 14.5
click at [390, 137] on span "Queue Depth" at bounding box center [356, 136] width 158 height 15
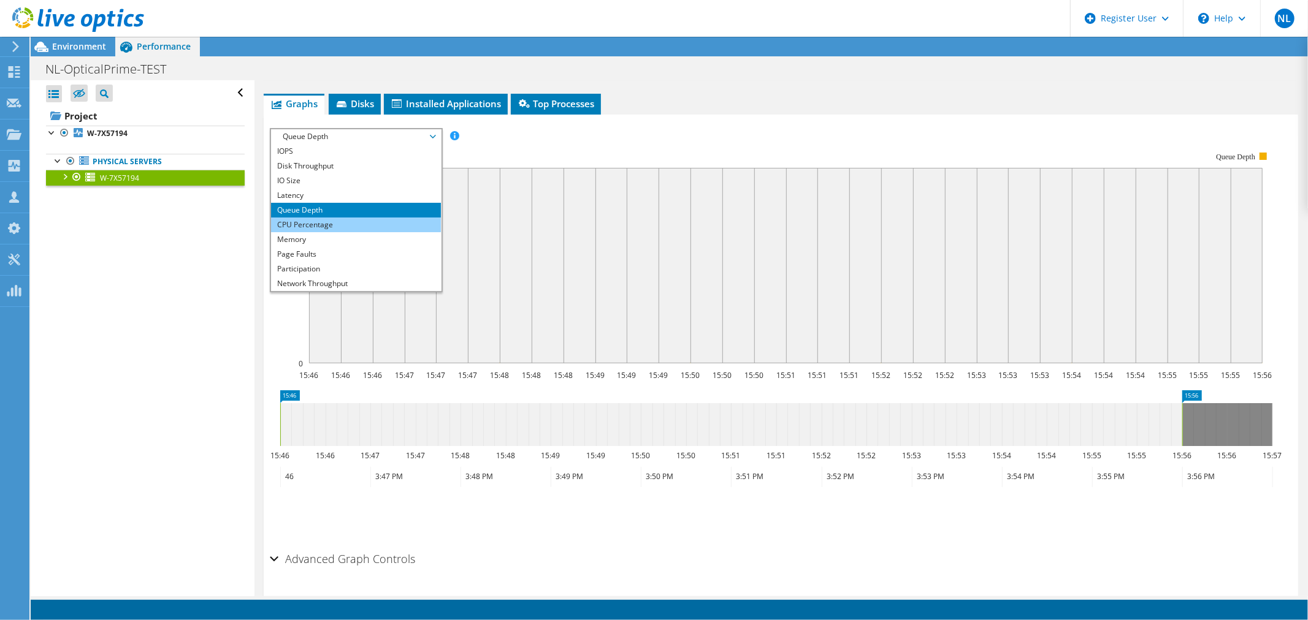
click at [364, 218] on li "CPU Percentage" at bounding box center [356, 225] width 170 height 15
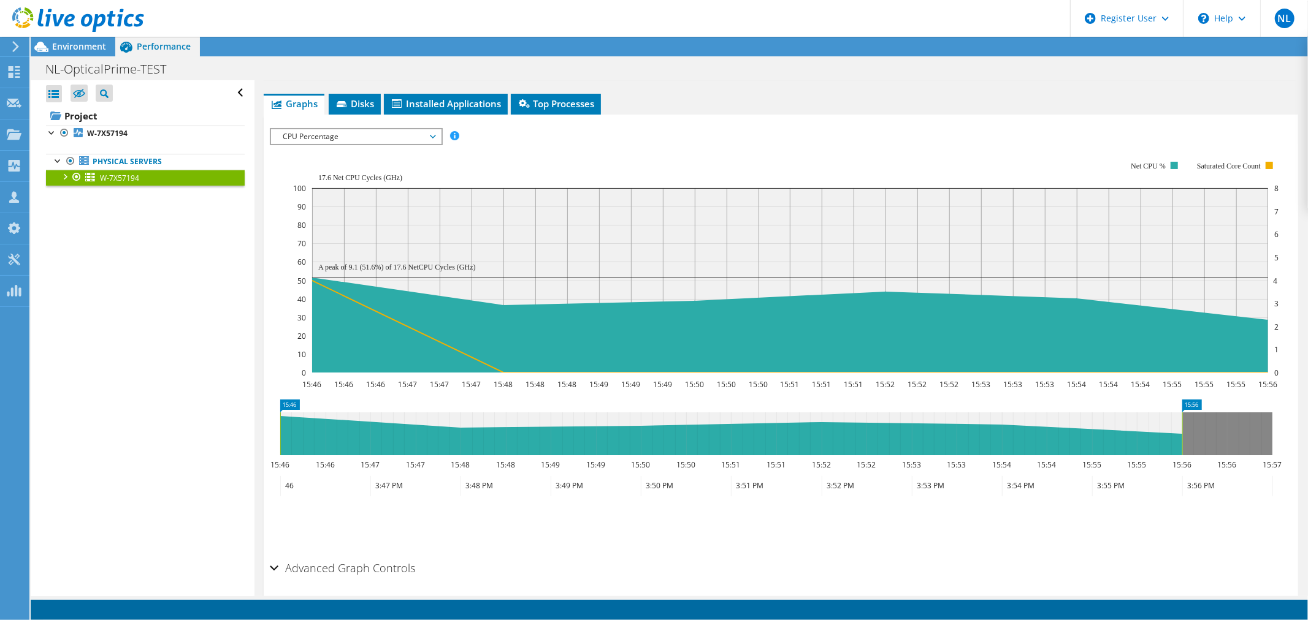
click at [374, 135] on span "CPU Percentage" at bounding box center [356, 136] width 158 height 15
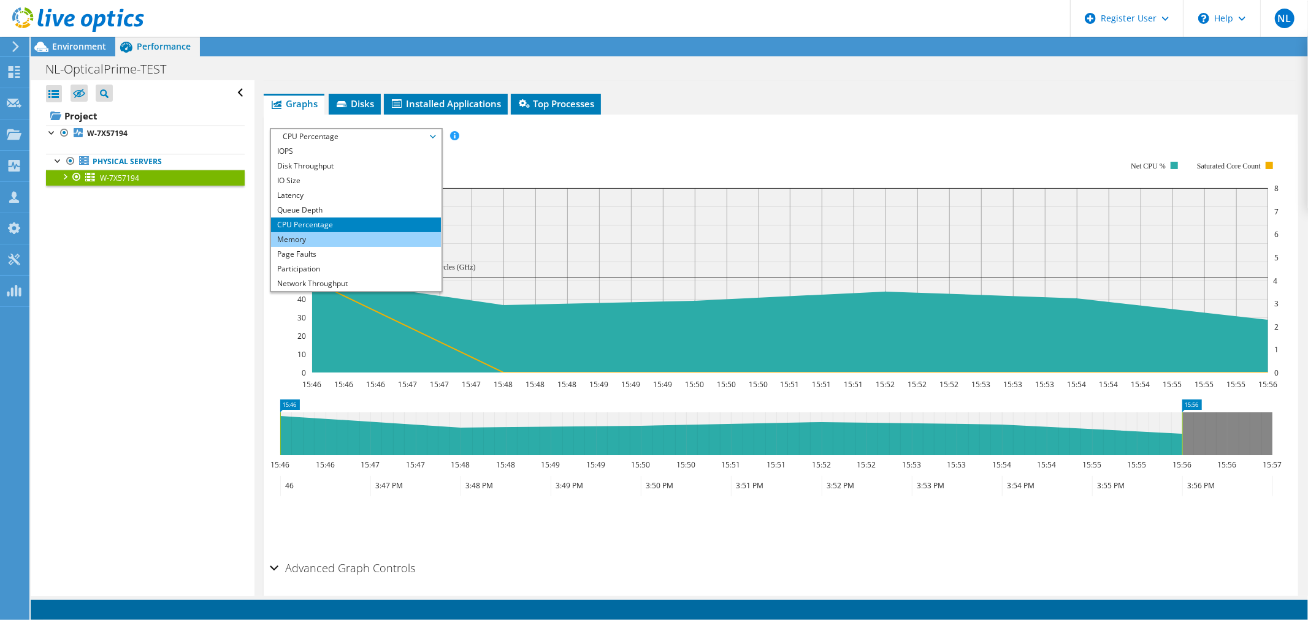
click at [345, 234] on li "Memory" at bounding box center [356, 239] width 170 height 15
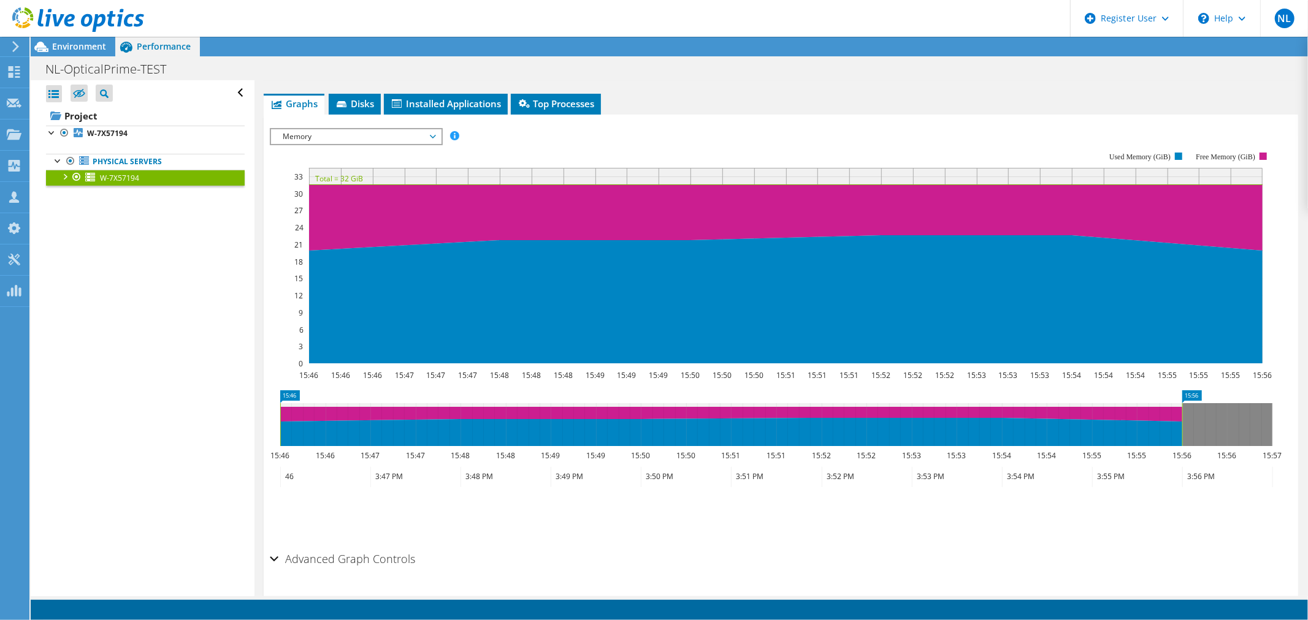
click at [341, 128] on div "Memory IOPS Disk Throughput IO Size Latency Queue Depth CPU Percentage Memory P…" at bounding box center [356, 136] width 173 height 17
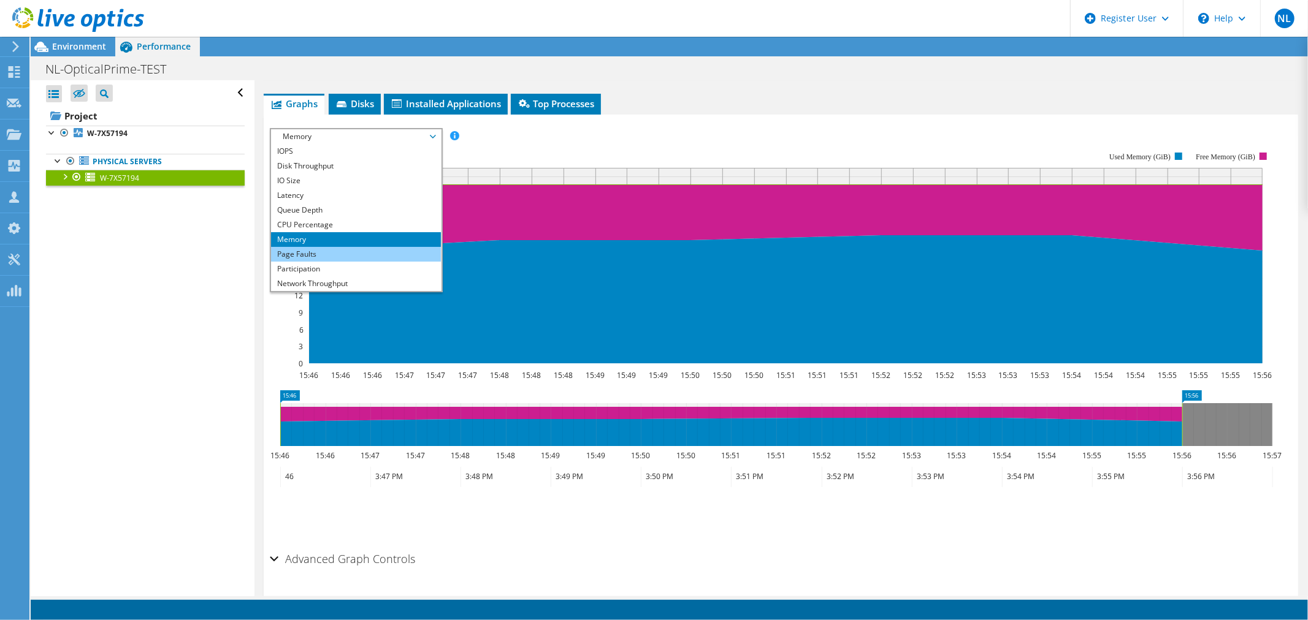
click at [346, 248] on li "Page Faults" at bounding box center [356, 254] width 170 height 15
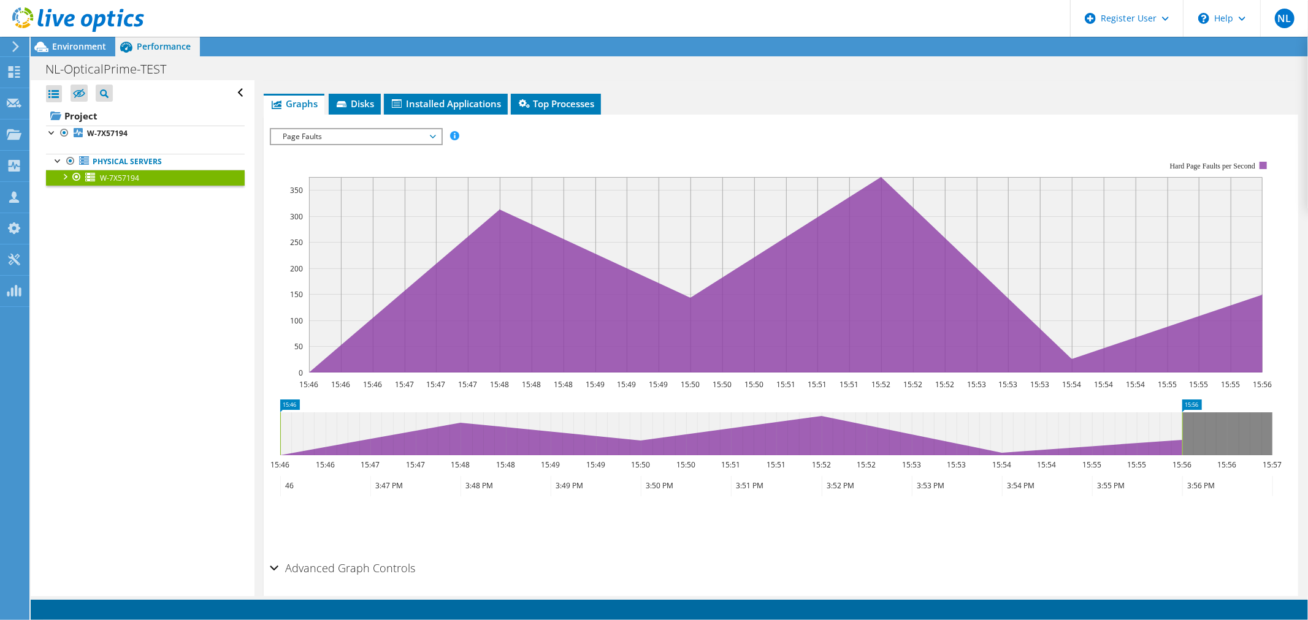
click at [354, 136] on span "Page Faults" at bounding box center [356, 136] width 158 height 15
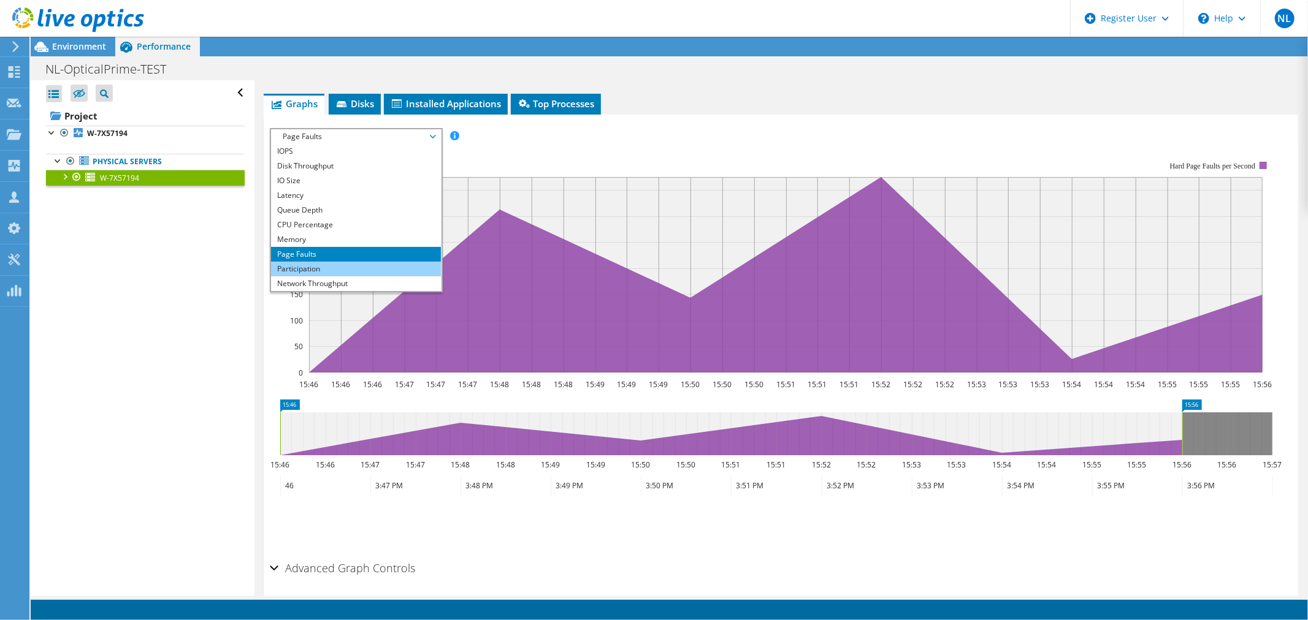
click at [358, 262] on li "Participation" at bounding box center [356, 269] width 170 height 15
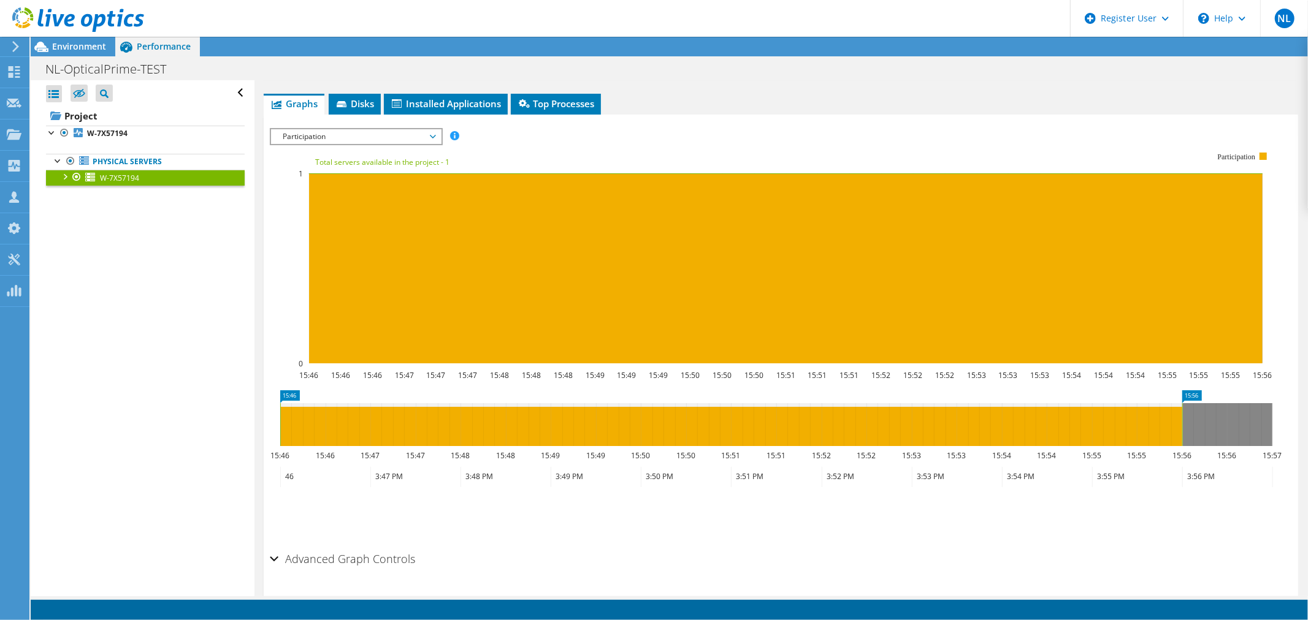
click at [405, 136] on span "Participation" at bounding box center [356, 136] width 158 height 15
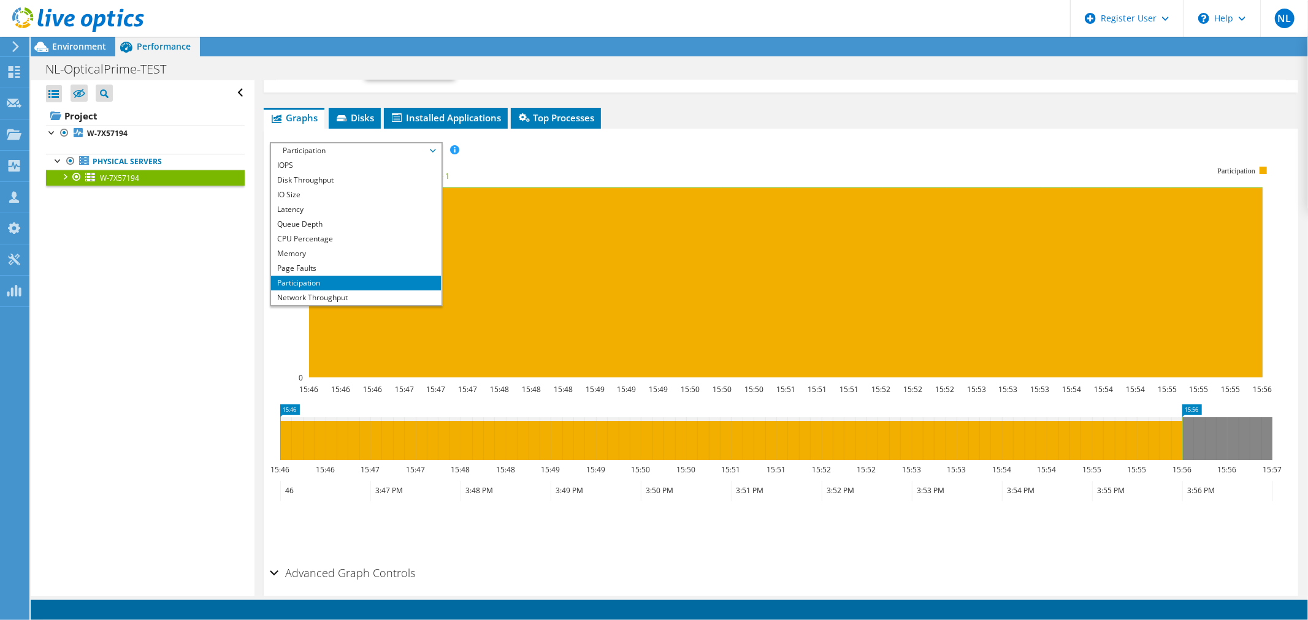
scroll to position [203, 0]
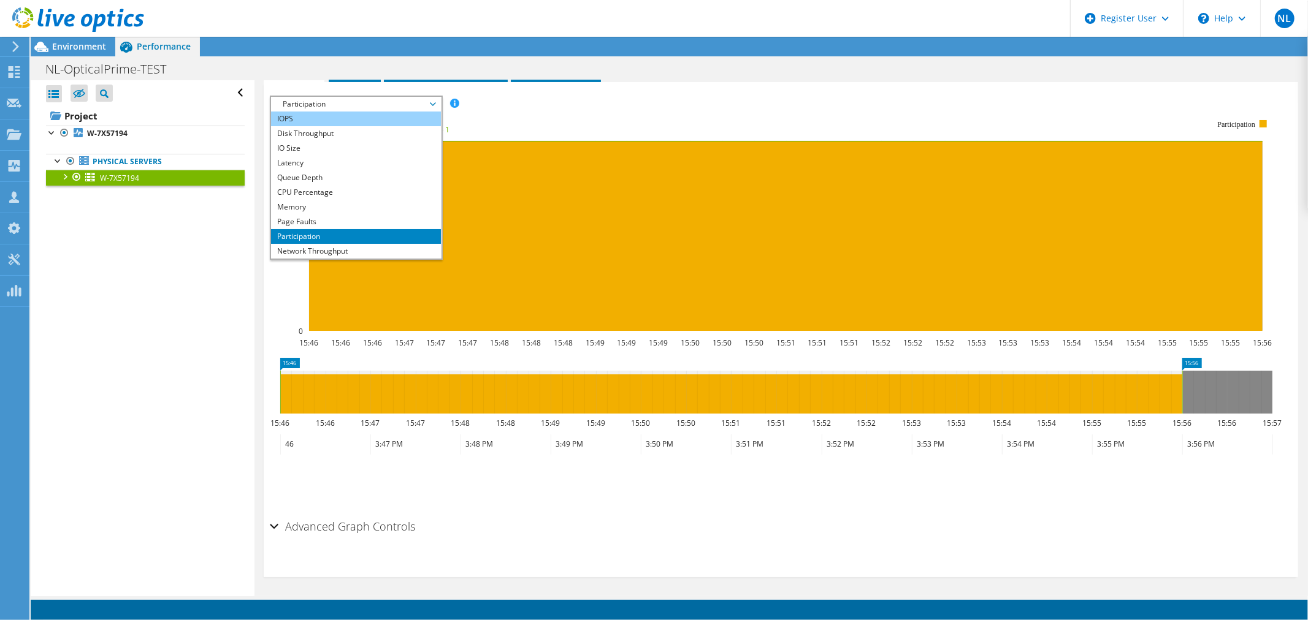
click at [327, 115] on li "IOPS" at bounding box center [356, 119] width 170 height 15
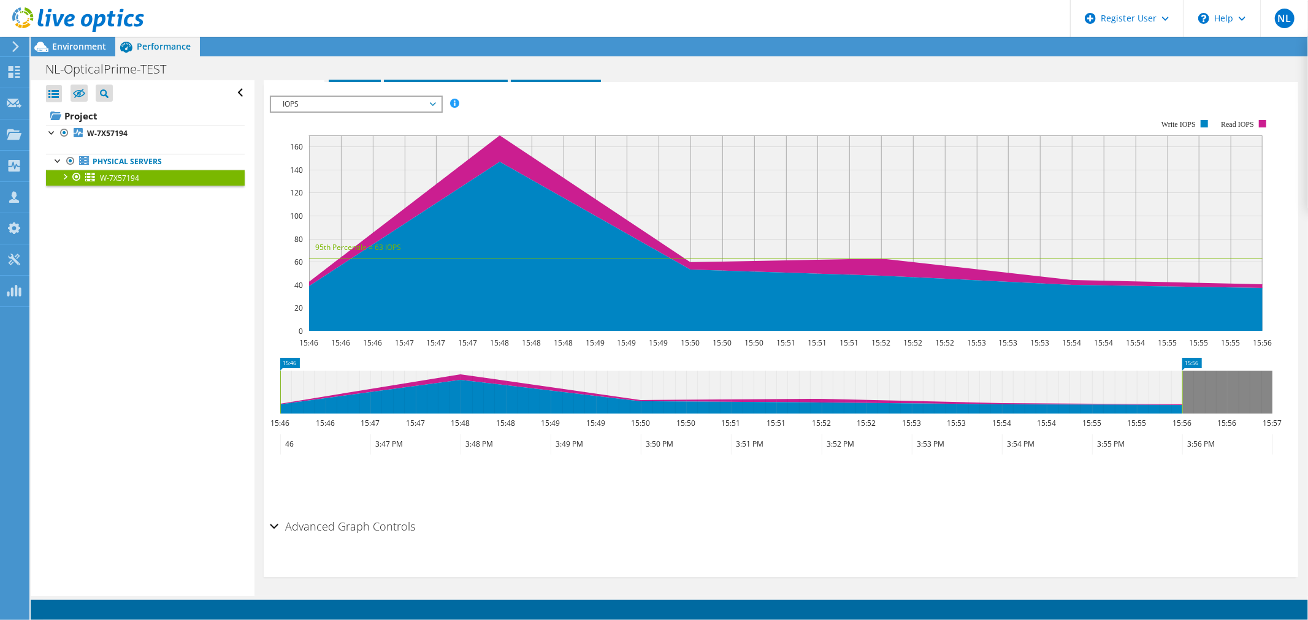
click at [407, 105] on span "IOPS" at bounding box center [356, 104] width 158 height 15
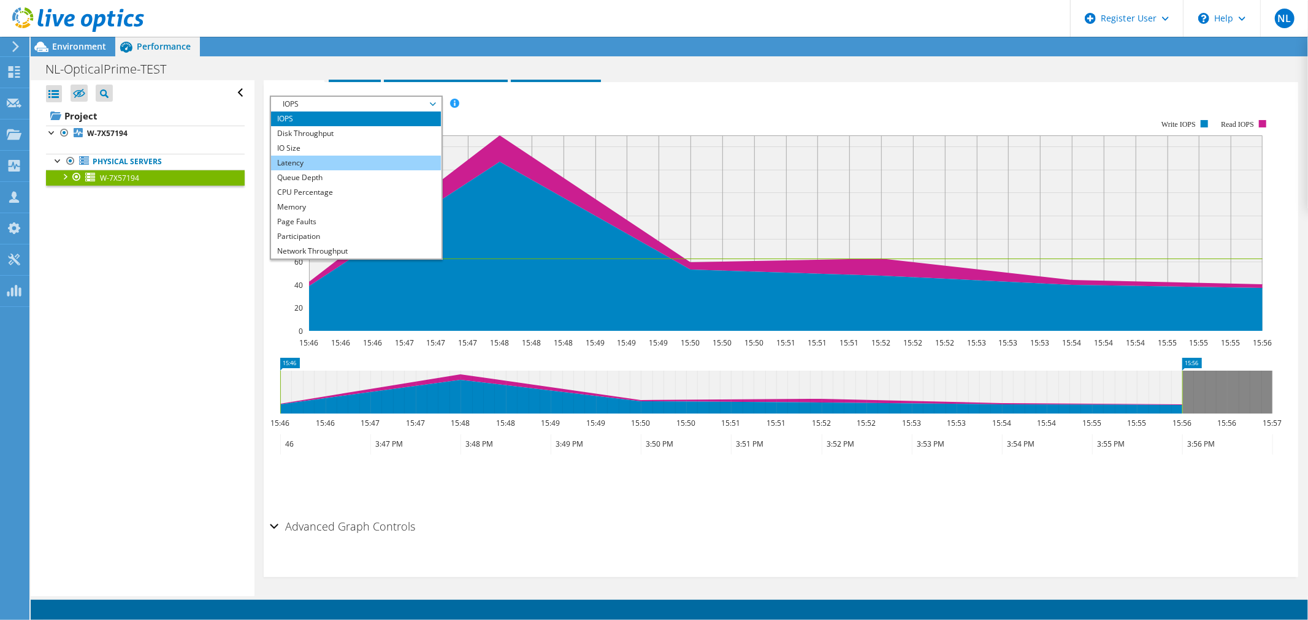
click at [384, 159] on li "Latency" at bounding box center [356, 163] width 170 height 15
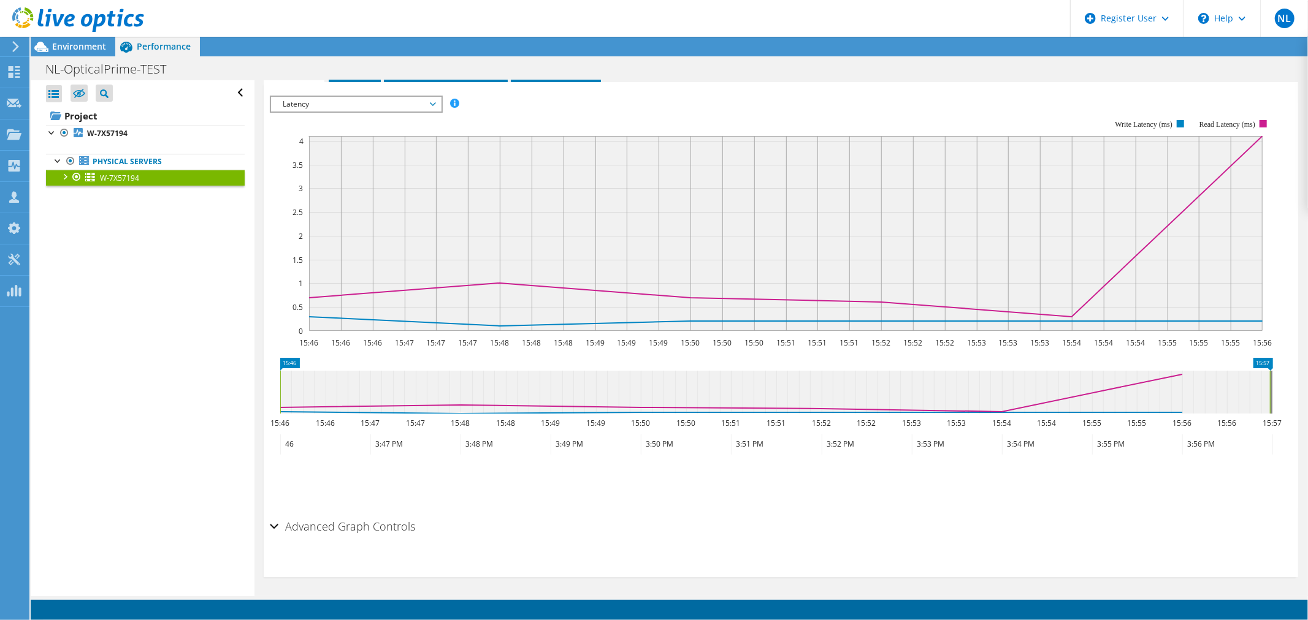
drag, startPoint x: 1183, startPoint y: 389, endPoint x: 1269, endPoint y: 409, distance: 88.2
click at [1269, 409] on rect at bounding box center [1269, 392] width 5 height 43
click at [1269, 409] on icon at bounding box center [774, 392] width 989 height 43
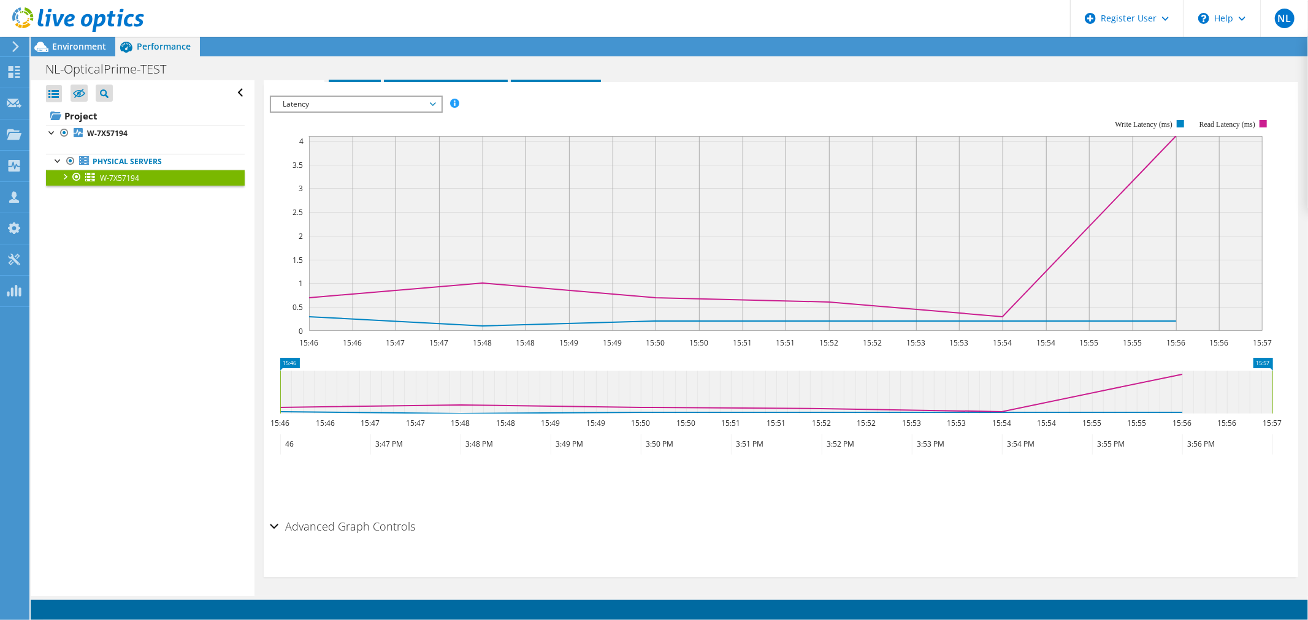
drag, startPoint x: 569, startPoint y: 345, endPoint x: 573, endPoint y: 354, distance: 10.1
click at [573, 353] on section "Workload Concentration: 15:46 15:46 15:47 15:47 15:48 15:48 15:49 15:49 15:50 1…" at bounding box center [781, 305] width 1022 height 405
drag, startPoint x: 559, startPoint y: 383, endPoint x: 752, endPoint y: 405, distance: 194.4
click at [699, 406] on icon at bounding box center [776, 392] width 992 height 43
click at [1180, 390] on icon at bounding box center [776, 392] width 992 height 43
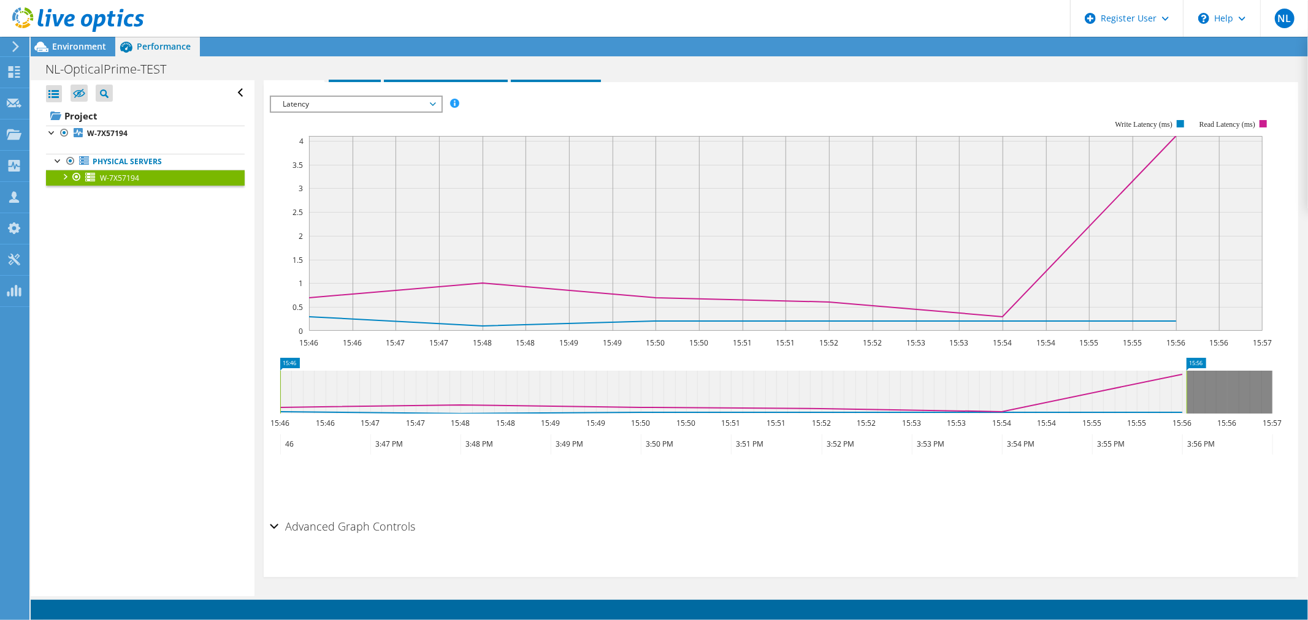
drag, startPoint x: 1272, startPoint y: 387, endPoint x: 1186, endPoint y: 411, distance: 89.1
click at [1186, 411] on rect at bounding box center [1186, 392] width 5 height 43
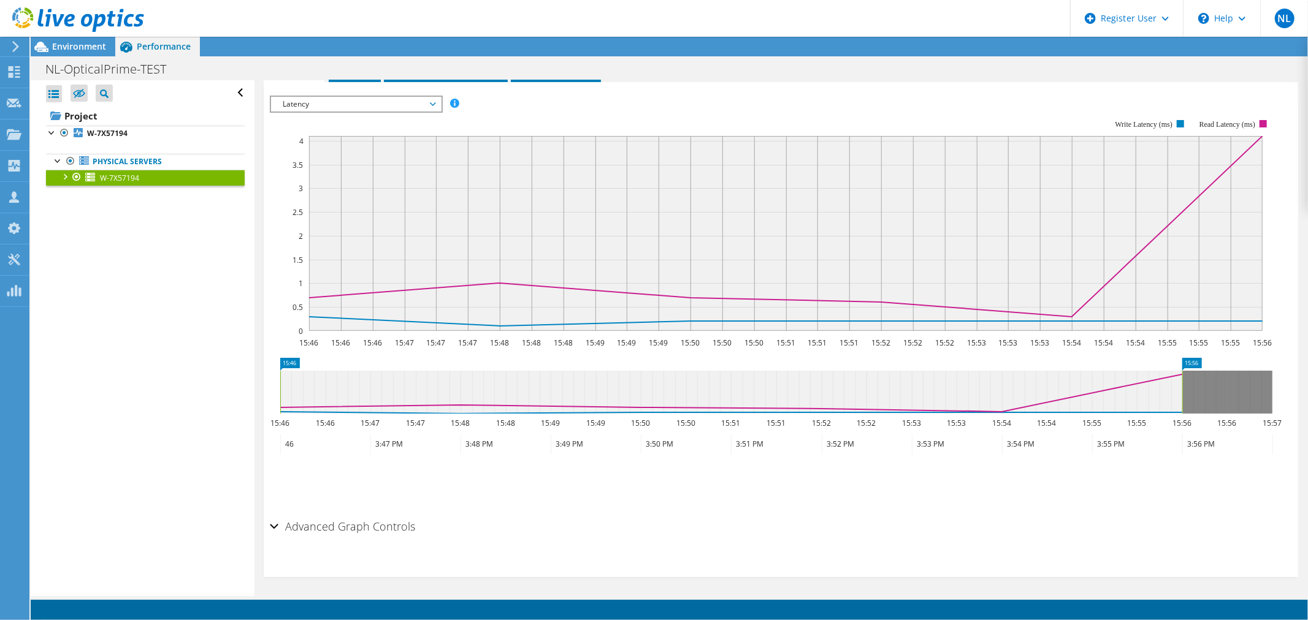
click at [344, 105] on span "Latency" at bounding box center [356, 104] width 158 height 15
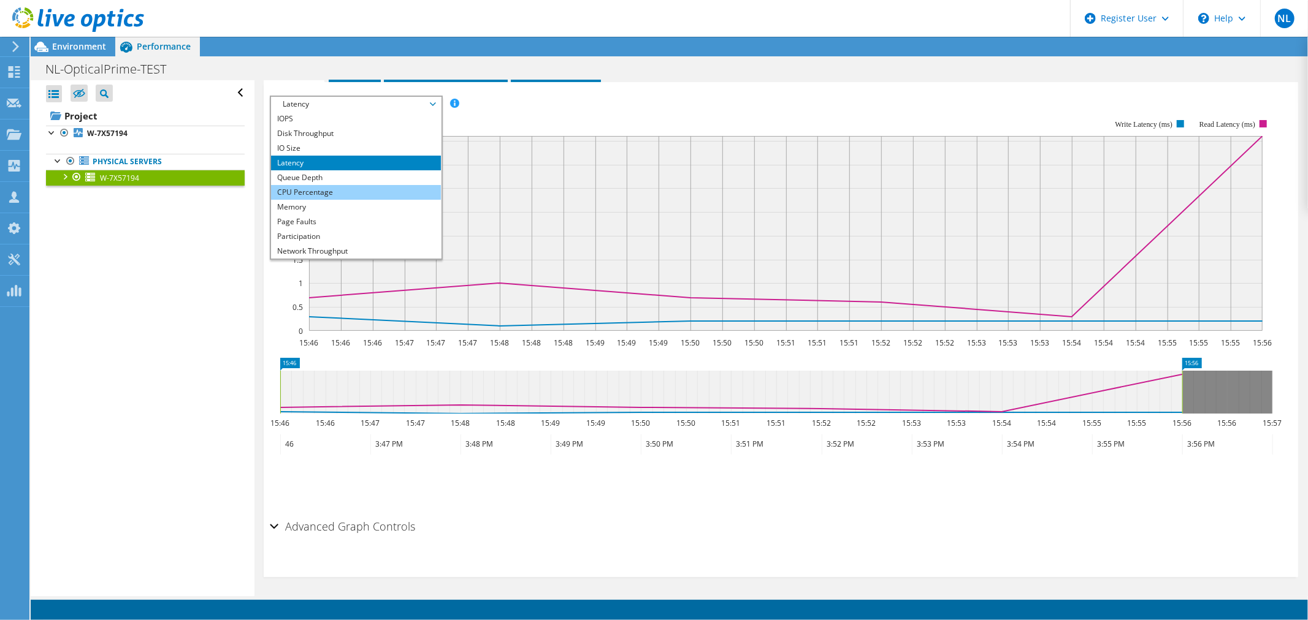
click at [340, 194] on li "CPU Percentage" at bounding box center [356, 192] width 170 height 15
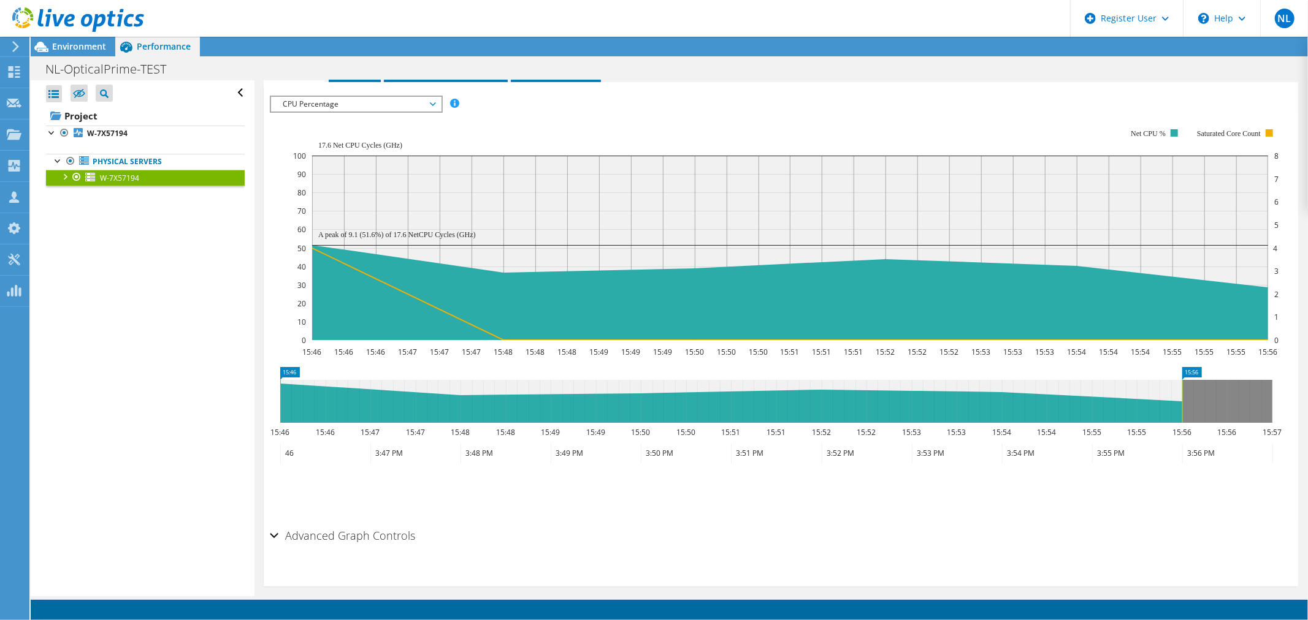
click at [354, 102] on span "CPU Percentage" at bounding box center [356, 104] width 158 height 15
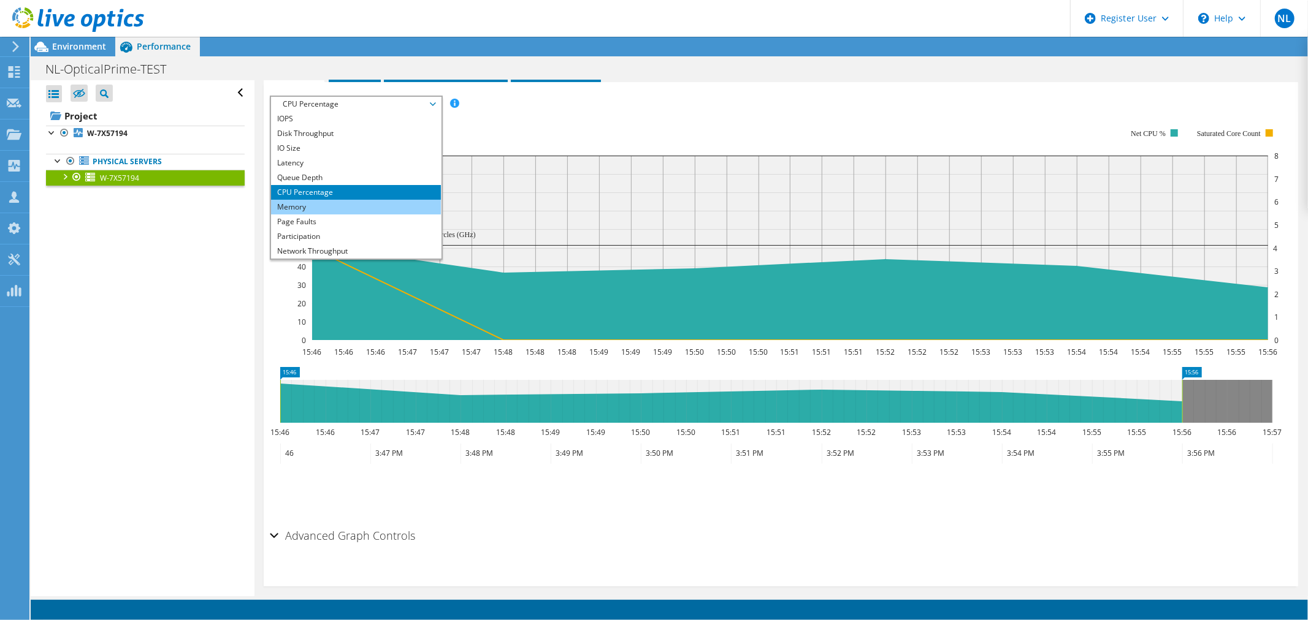
click at [357, 206] on li "Memory" at bounding box center [356, 207] width 170 height 15
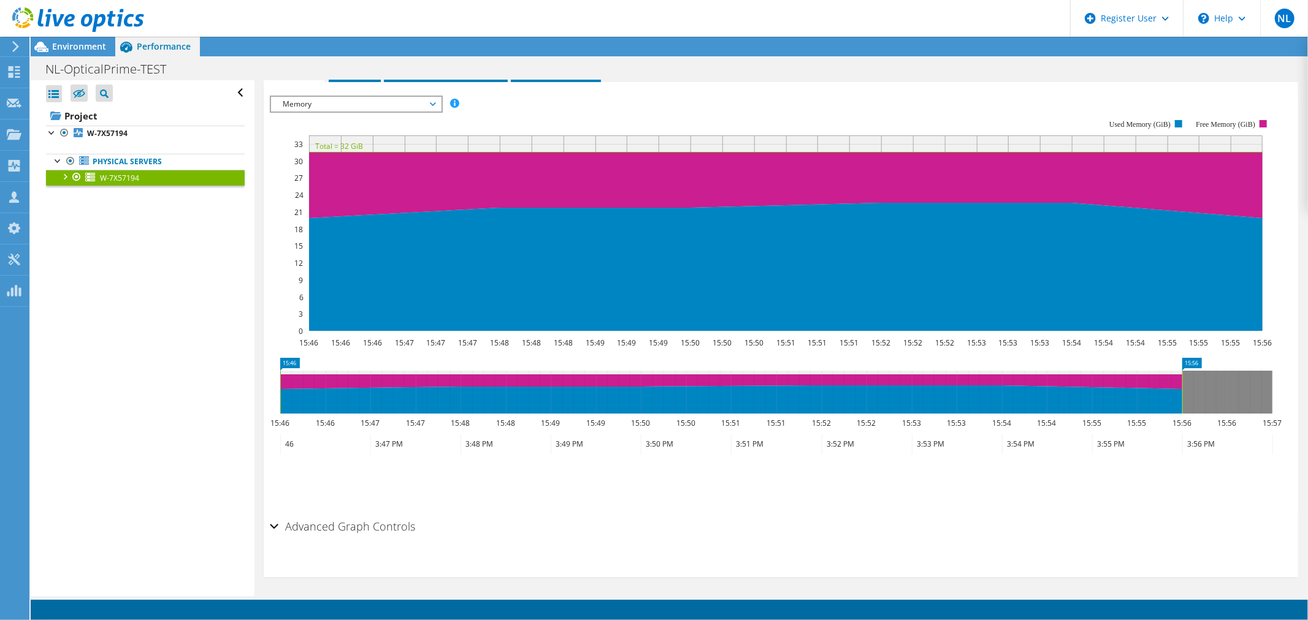
click at [362, 105] on span "Memory" at bounding box center [356, 104] width 158 height 15
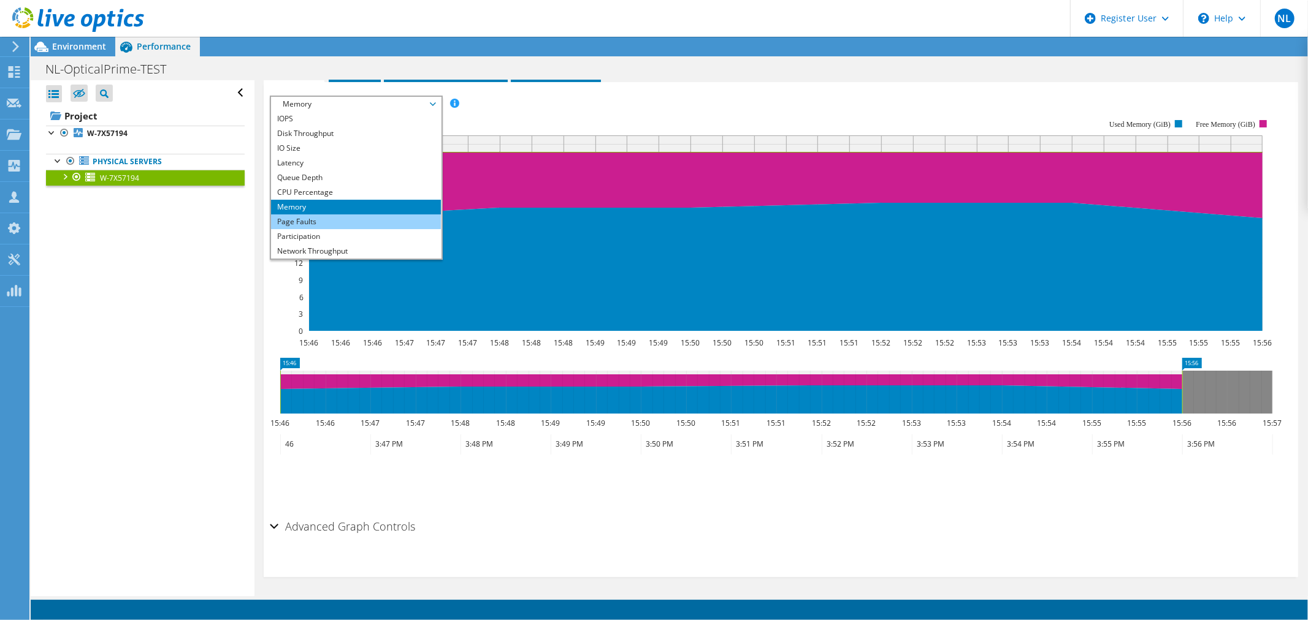
click at [364, 222] on li "Page Faults" at bounding box center [356, 222] width 170 height 15
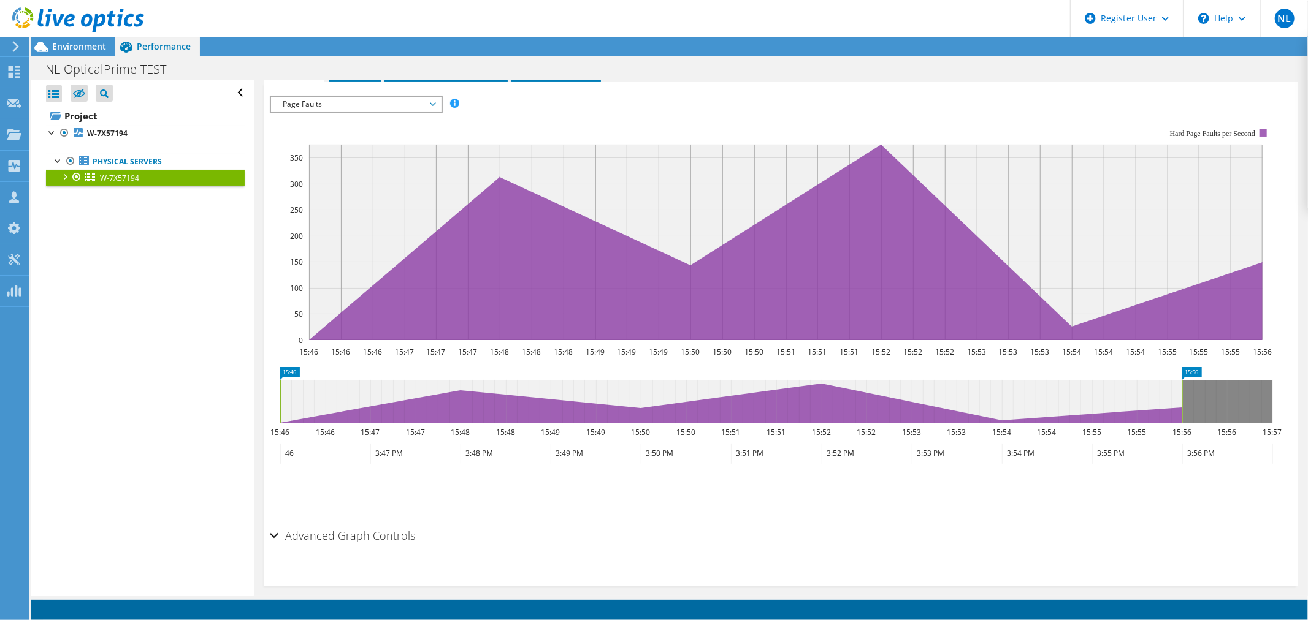
click at [371, 100] on span "Page Faults" at bounding box center [356, 104] width 158 height 15
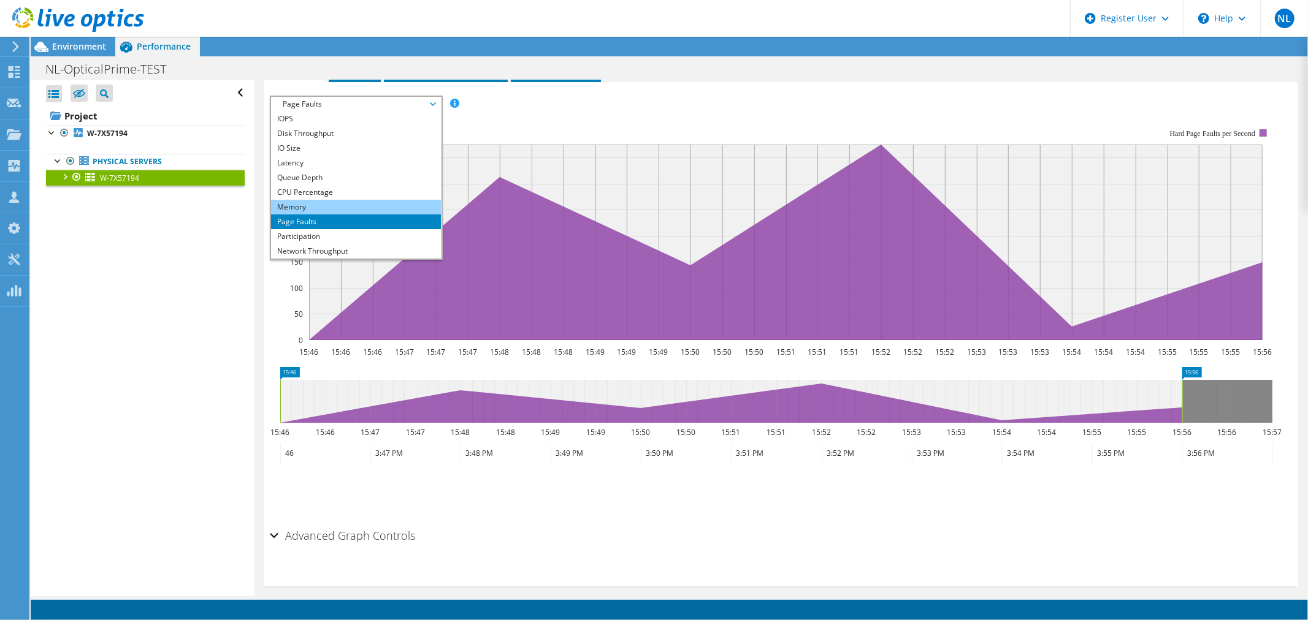
click at [359, 205] on li "Memory" at bounding box center [356, 207] width 170 height 15
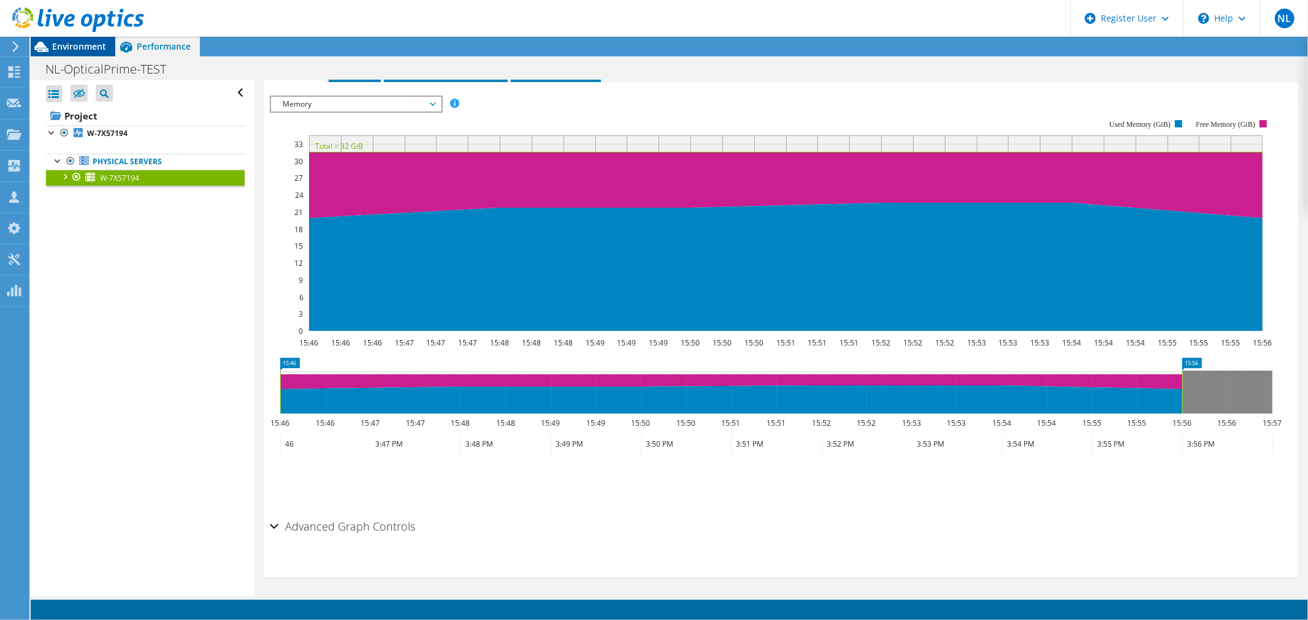
click at [75, 46] on span "Environment" at bounding box center [79, 46] width 54 height 12
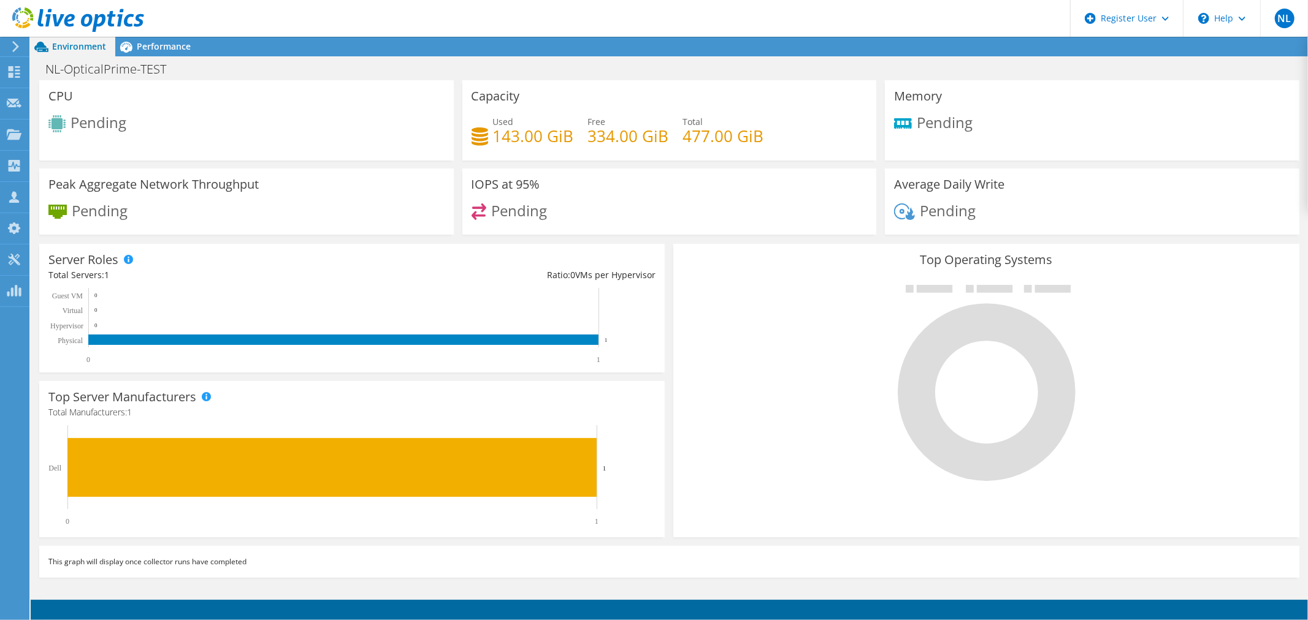
click at [966, 126] on span "Pending" at bounding box center [944, 122] width 56 height 20
click at [191, 199] on div "Peak Aggregate Network Throughput Pending" at bounding box center [246, 202] width 414 height 67
click at [125, 133] on div "Pending" at bounding box center [246, 125] width 396 height 20
click at [119, 127] on span "Pending" at bounding box center [98, 122] width 56 height 20
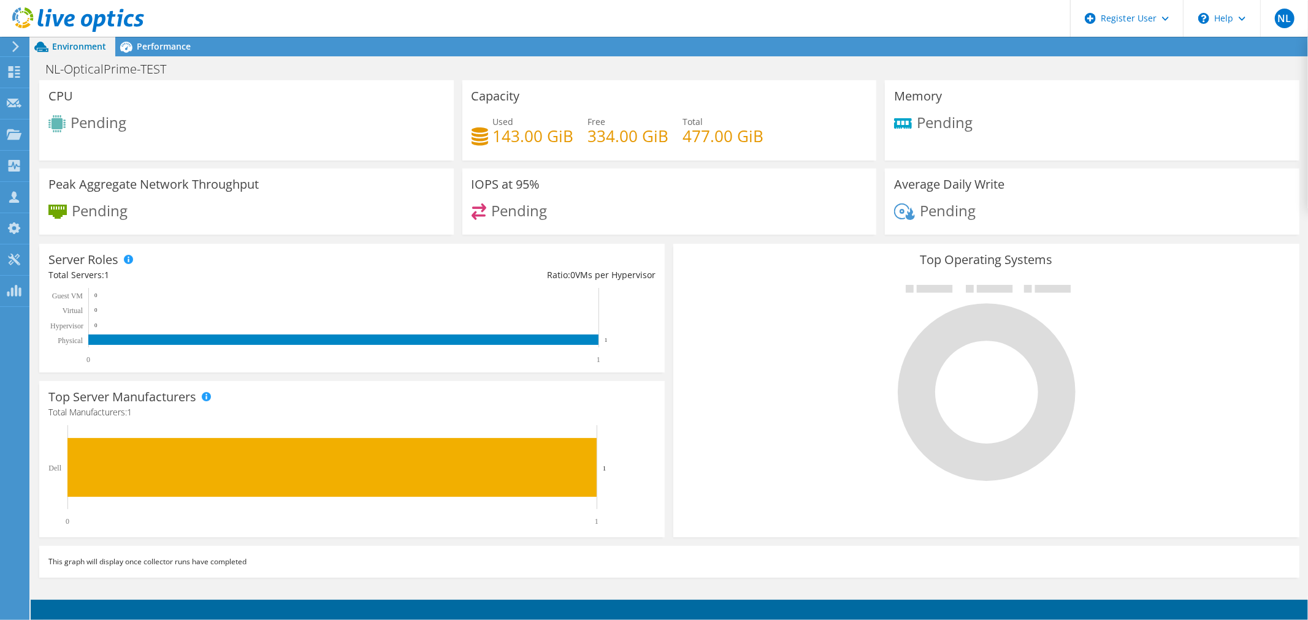
click at [595, 204] on div "Pending" at bounding box center [669, 217] width 396 height 26
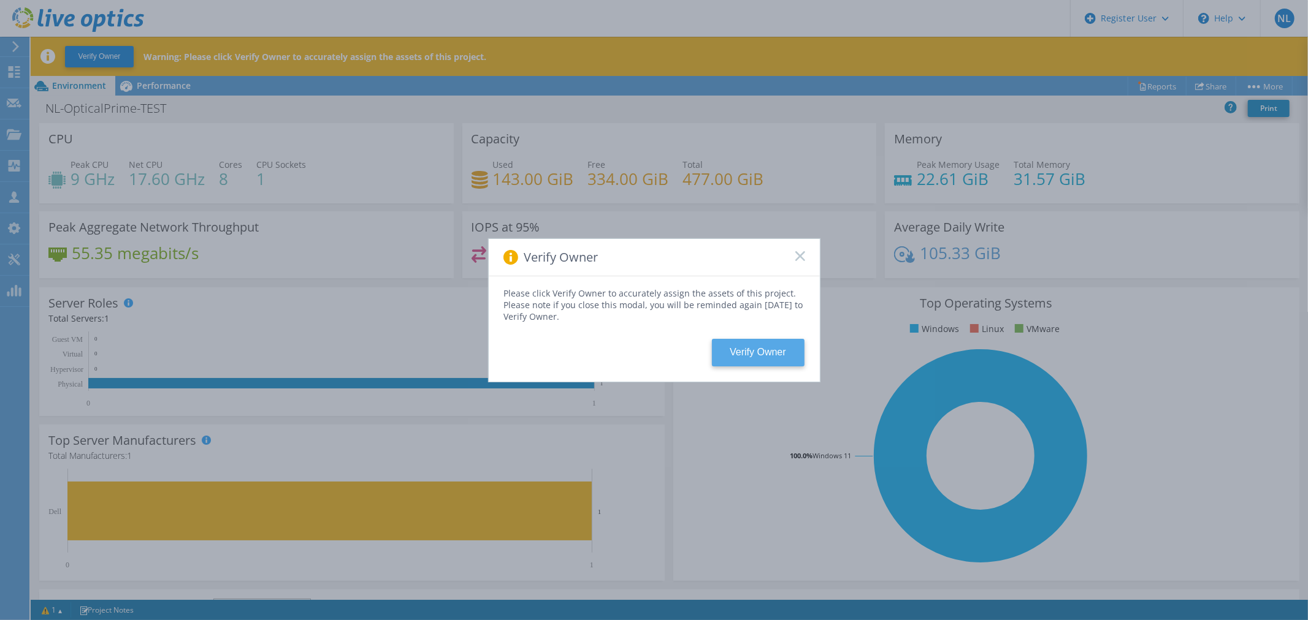
click at [745, 357] on button "Verify Owner" at bounding box center [758, 353] width 93 height 28
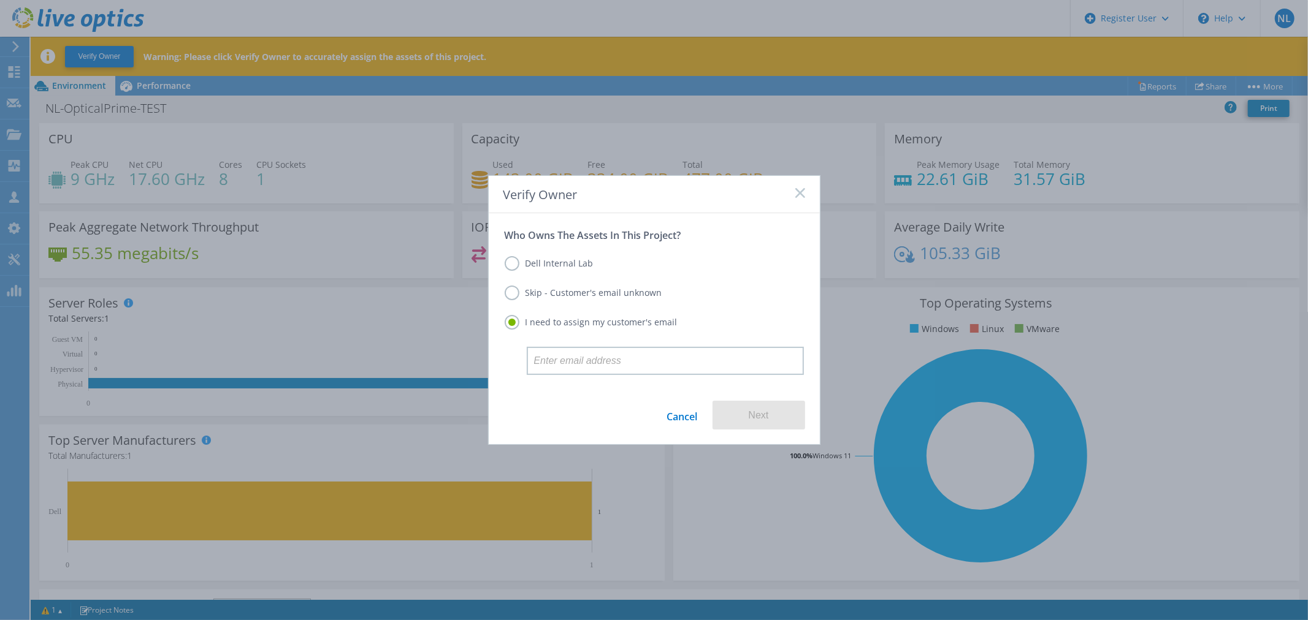
click at [560, 265] on label "Dell Internal Lab" at bounding box center [549, 263] width 89 height 15
click at [0, 0] on input "Dell Internal Lab" at bounding box center [0, 0] width 0 height 0
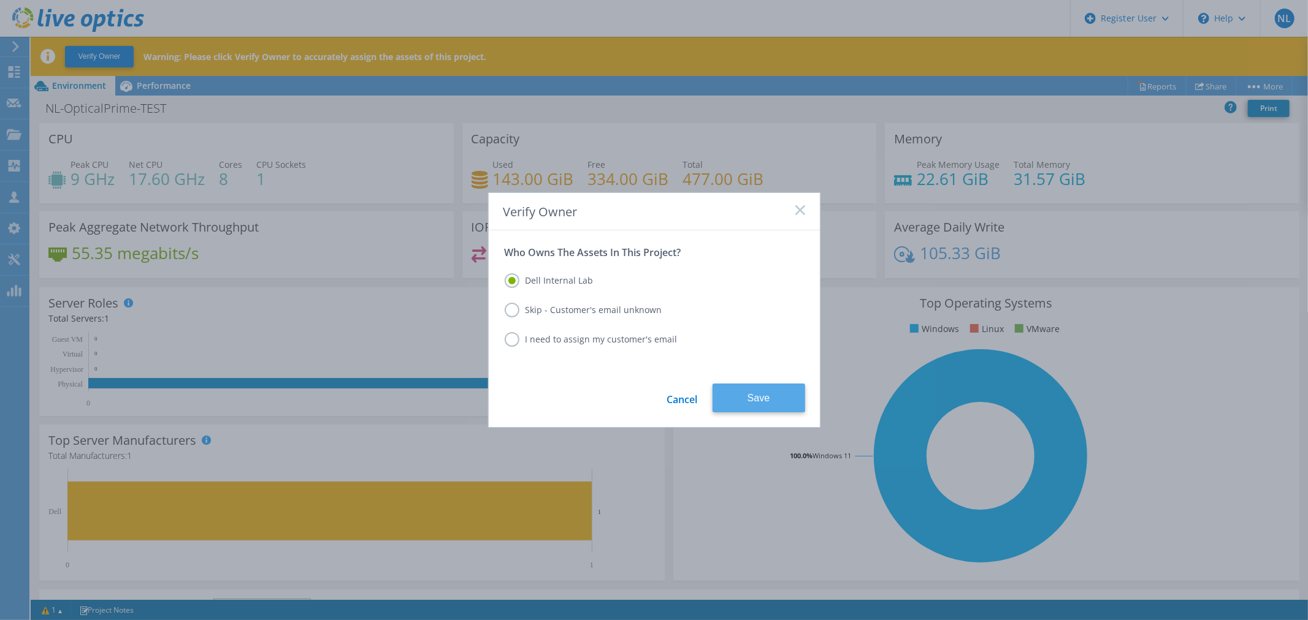
click at [733, 403] on button "Save" at bounding box center [758, 398] width 93 height 29
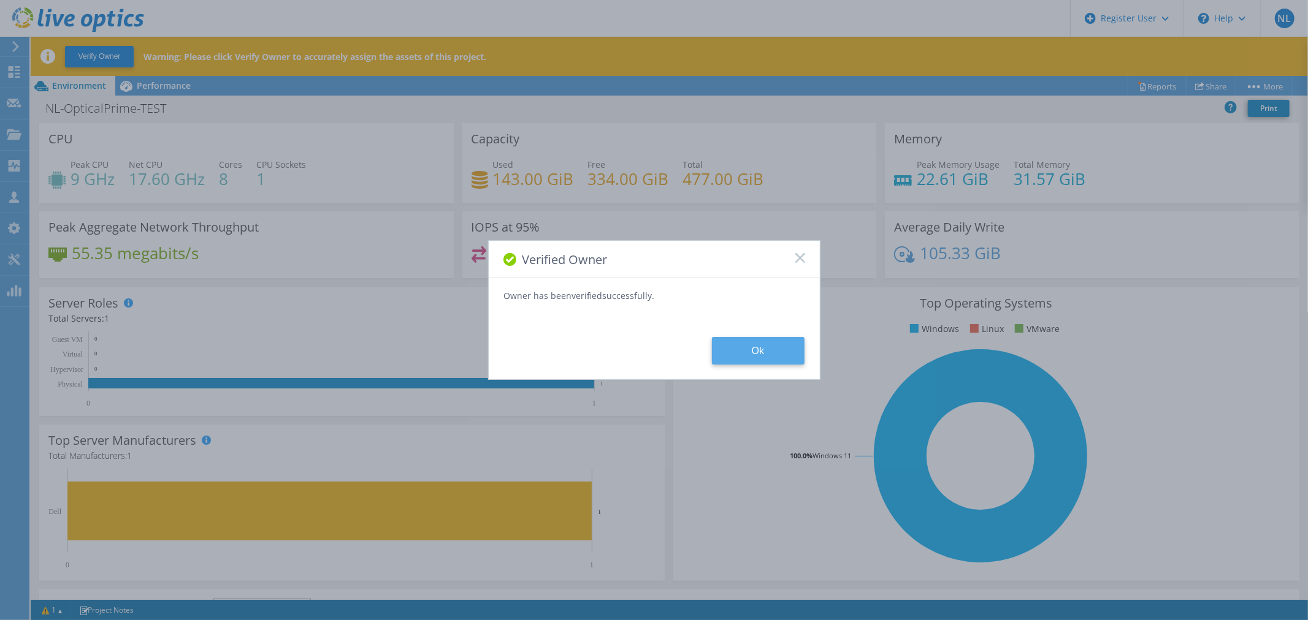
click at [737, 343] on button "Ok" at bounding box center [758, 351] width 93 height 28
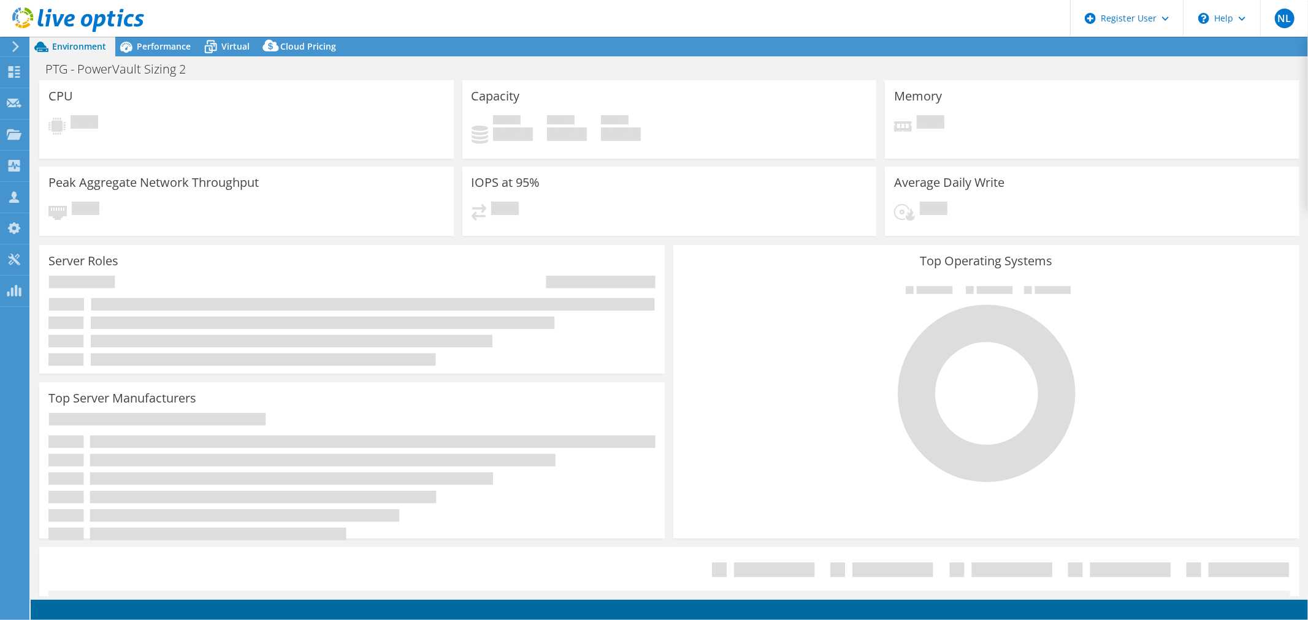
select select "USD"
